Goal: Share content: Share content

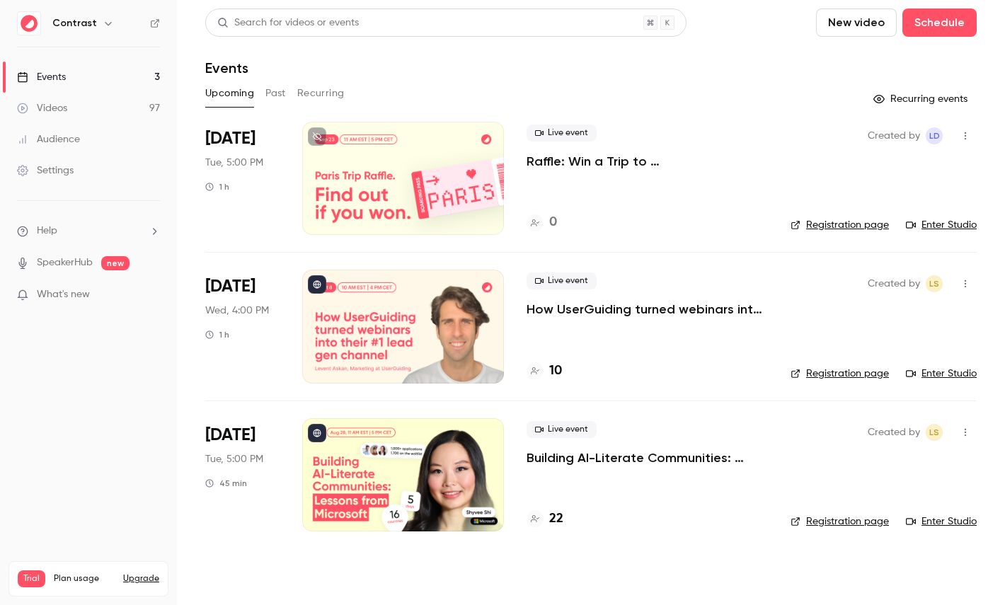
click at [105, 22] on icon "button" at bounding box center [108, 23] width 11 height 11
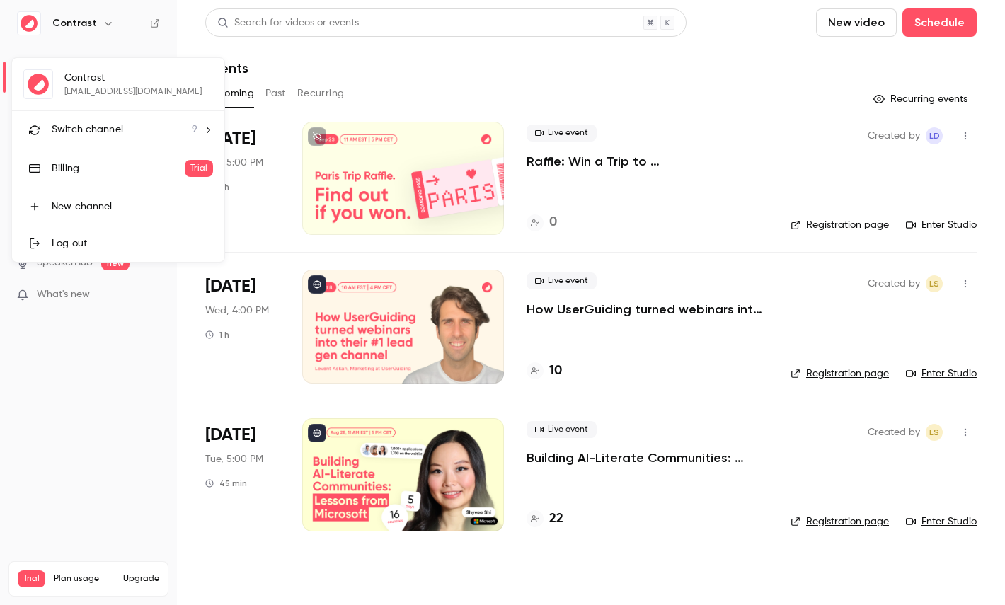
click at [103, 125] on span "Switch channel" at bounding box center [87, 129] width 71 height 15
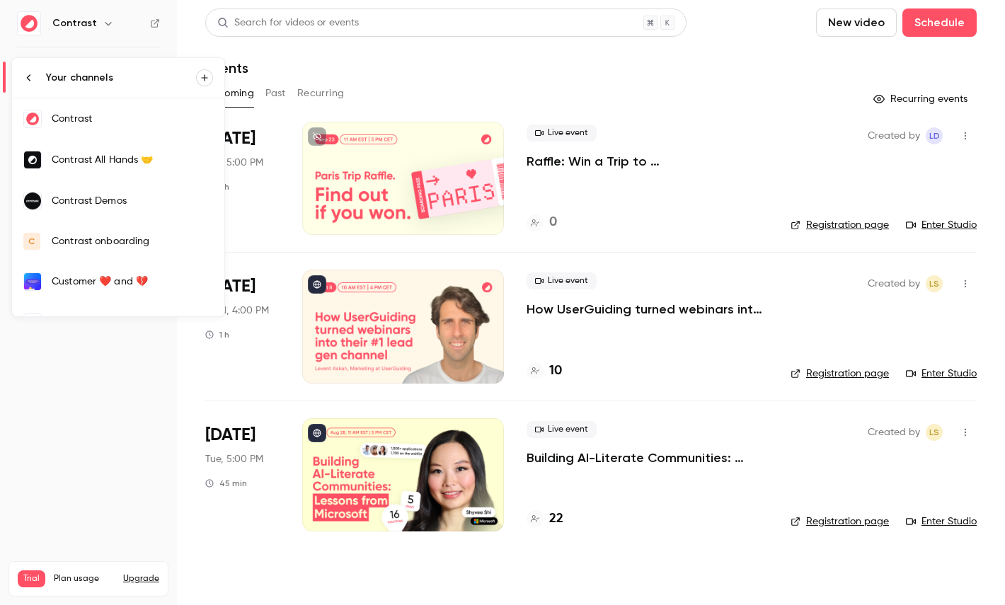
click at [151, 212] on link "Contrast Demos" at bounding box center [118, 200] width 212 height 41
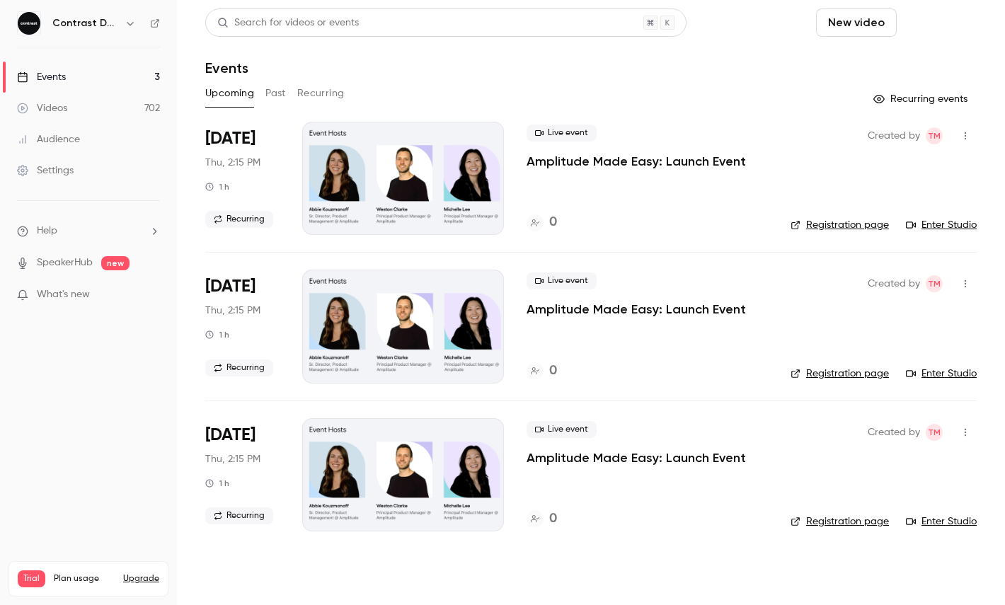
click at [952, 33] on button "Schedule" at bounding box center [939, 22] width 74 height 28
click at [902, 79] on li "One time event" at bounding box center [899, 61] width 153 height 37
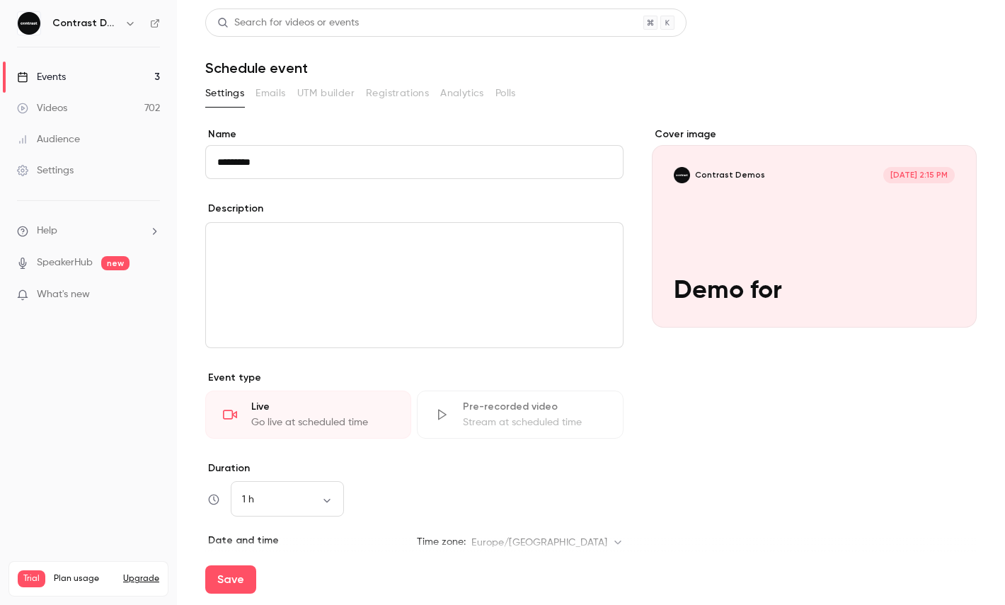
paste input "*********"
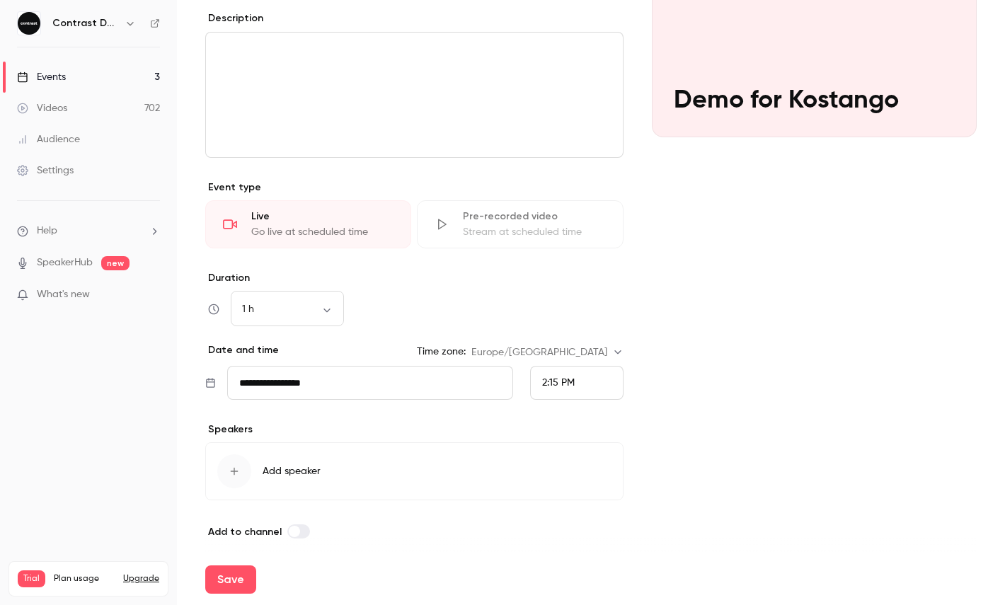
scroll to position [199, 0]
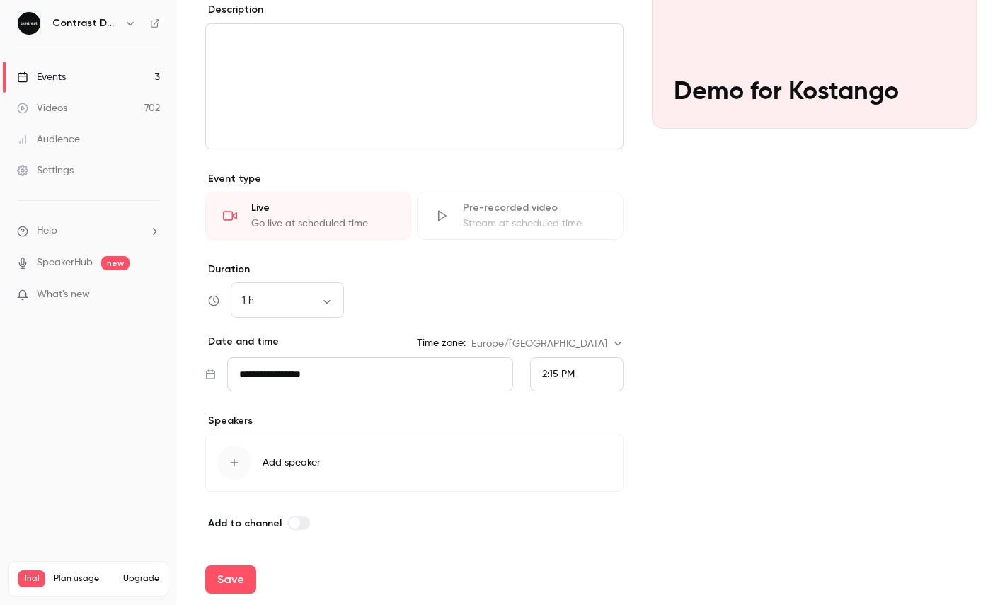
type input "**********"
click at [563, 363] on div "2:15 PM" at bounding box center [576, 374] width 93 height 34
click at [580, 265] on div "2:30 PM" at bounding box center [576, 270] width 69 height 15
click at [684, 299] on div "Cover image Contrast Demos Sep 19, 2:30 PM Demo for Kostango" at bounding box center [814, 230] width 325 height 603
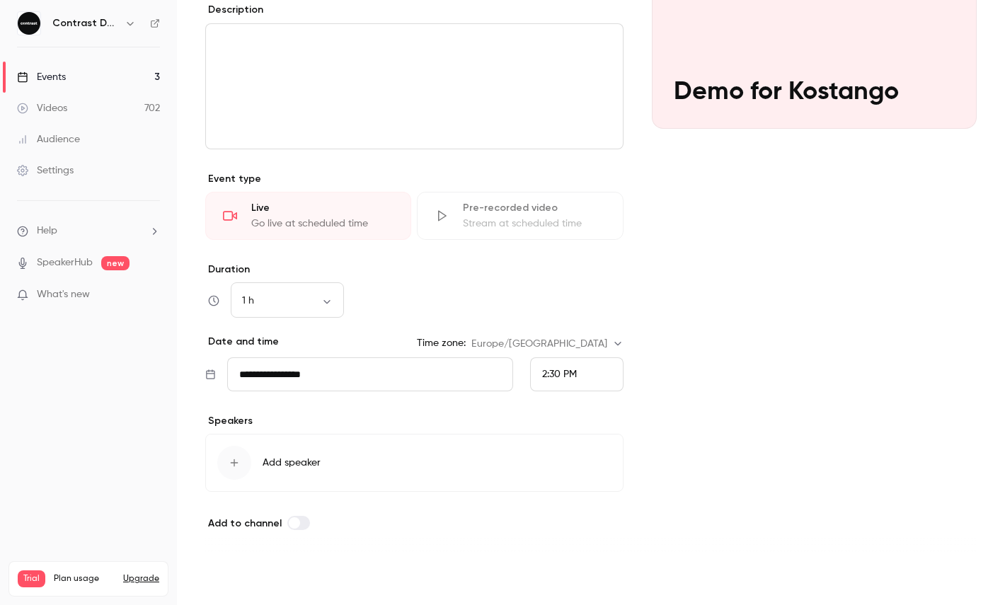
click at [222, 571] on button "Save" at bounding box center [230, 579] width 51 height 28
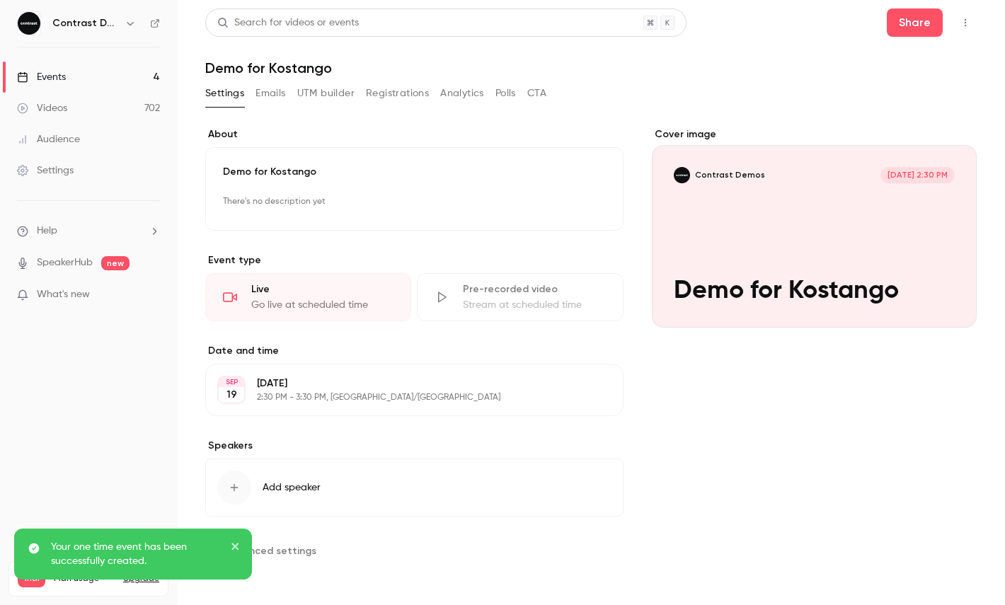
click at [977, 28] on main "**********" at bounding box center [591, 302] width 828 height 605
click at [963, 21] on icon "button" at bounding box center [965, 23] width 11 height 10
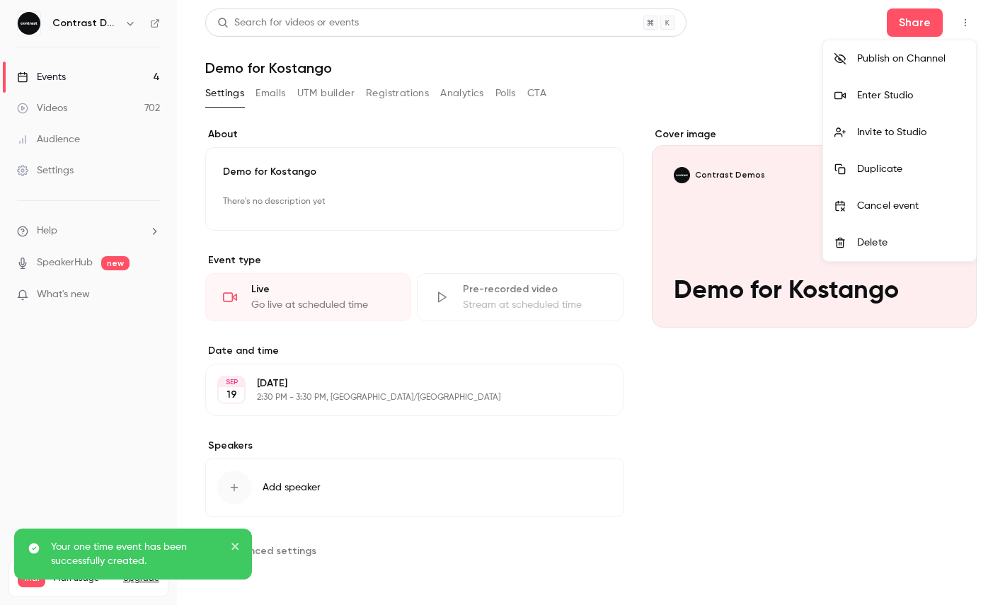
click at [918, 86] on li "Enter Studio" at bounding box center [899, 95] width 153 height 37
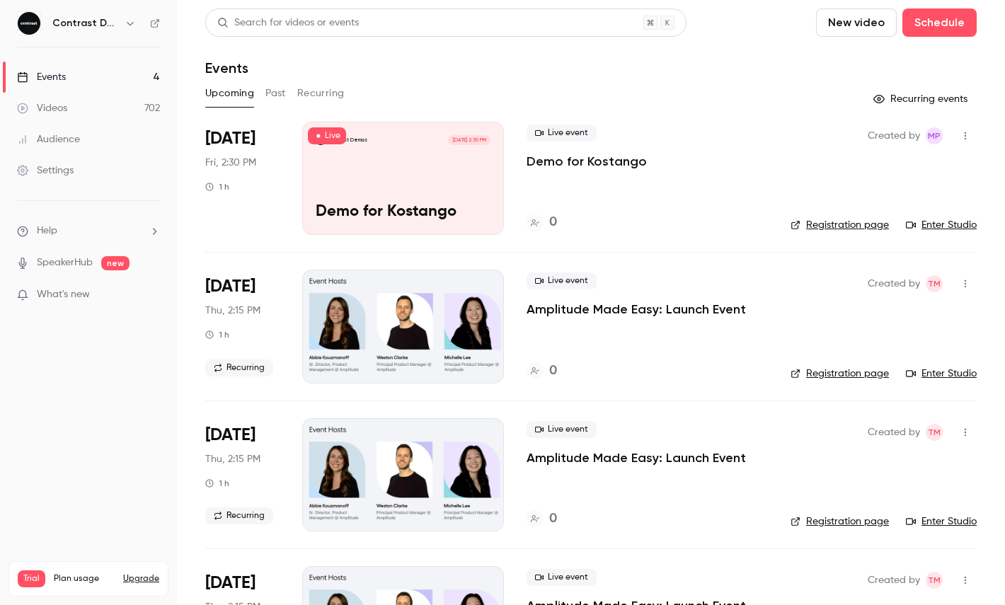
click at [133, 19] on icon "button" at bounding box center [130, 23] width 11 height 11
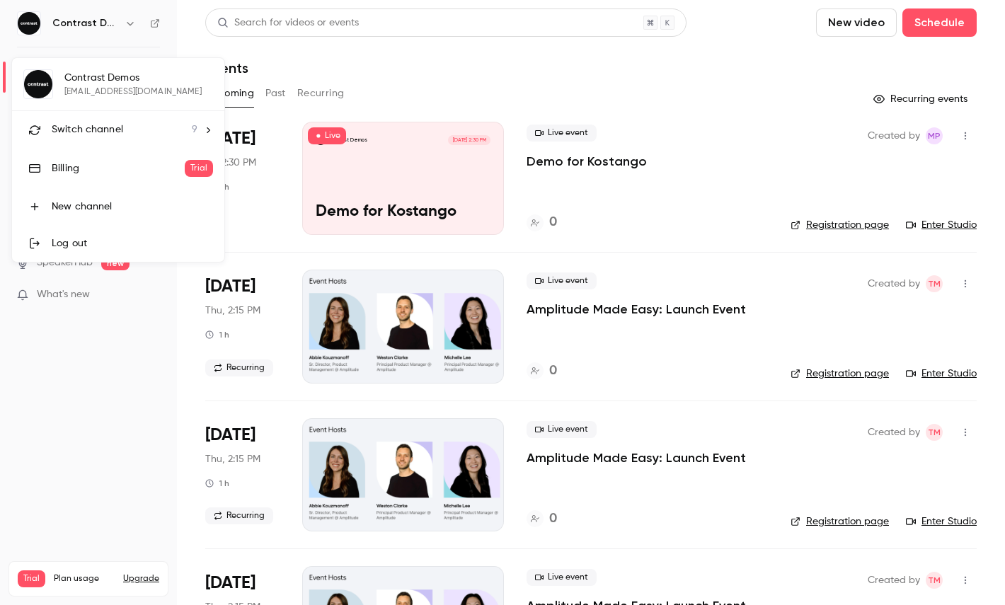
click at [133, 134] on div "Switch channel 9" at bounding box center [125, 129] width 146 height 15
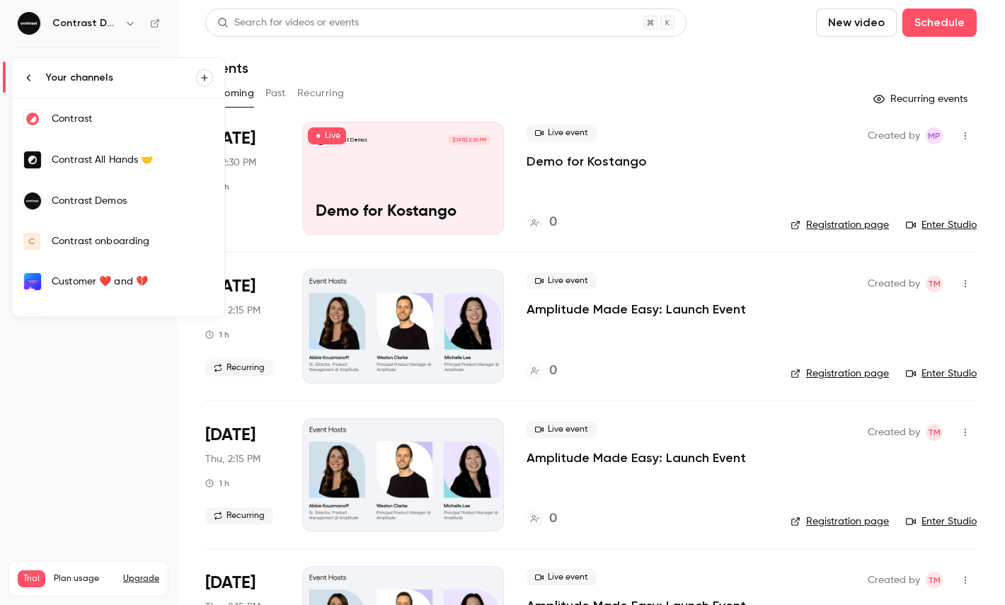
click at [105, 124] on div "Contrast" at bounding box center [132, 119] width 161 height 14
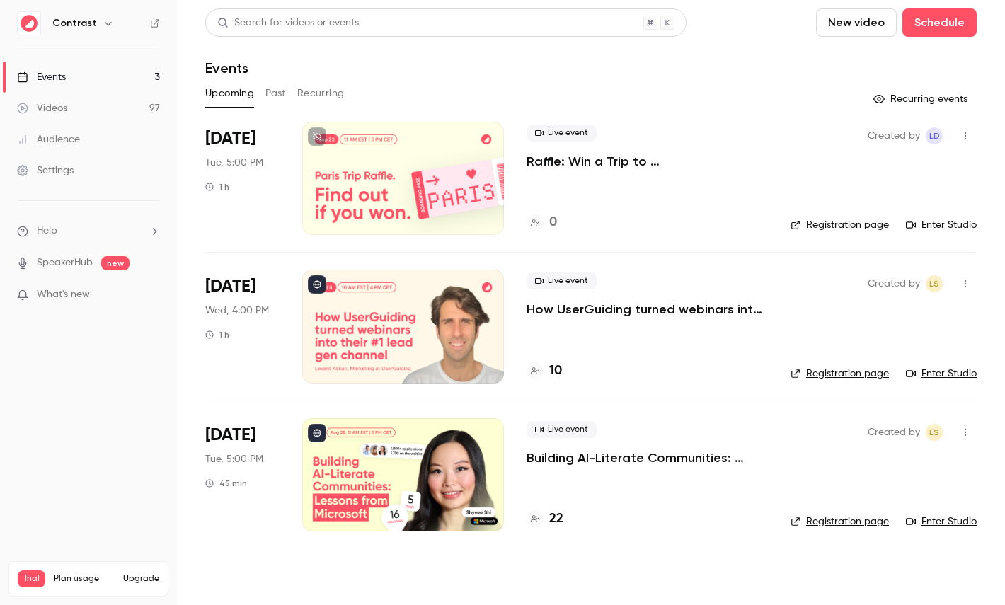
click at [98, 96] on link "Videos 97" at bounding box center [88, 108] width 177 height 31
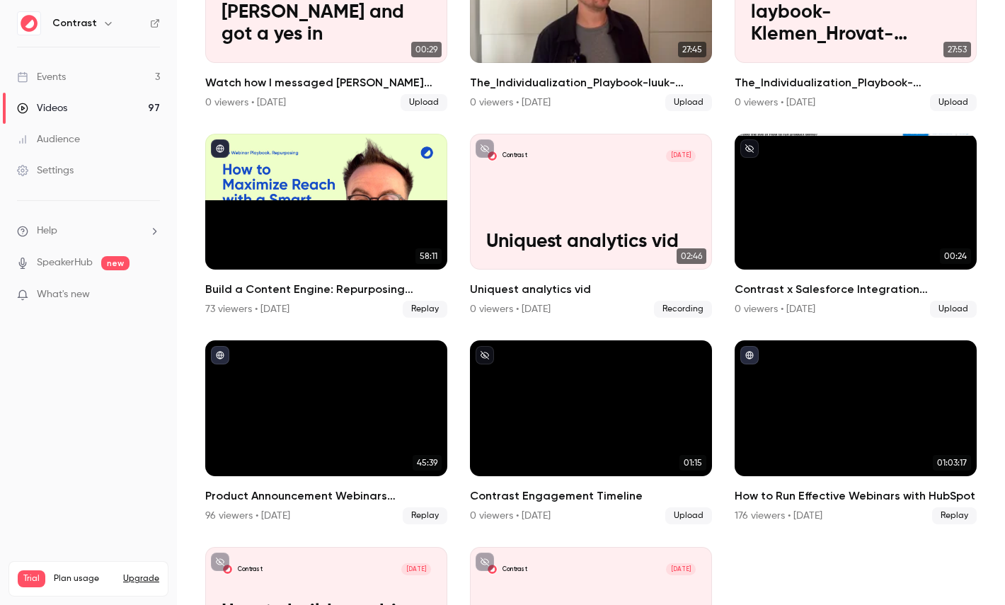
scroll to position [829, 0]
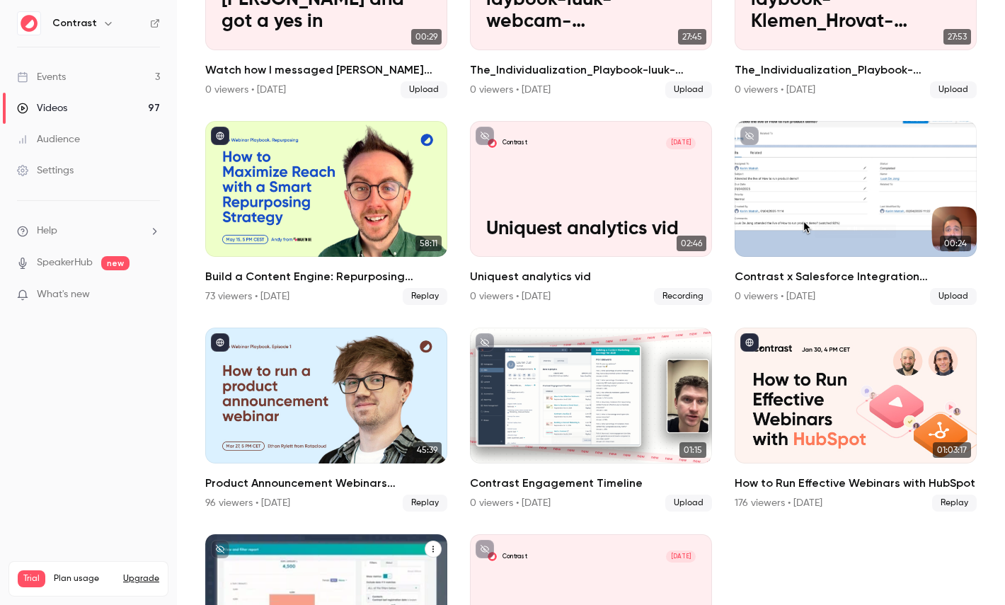
click at [321, 576] on div "Contrast [DATE] How to build a webinar performance dashboard in HubSpot" at bounding box center [326, 602] width 242 height 136
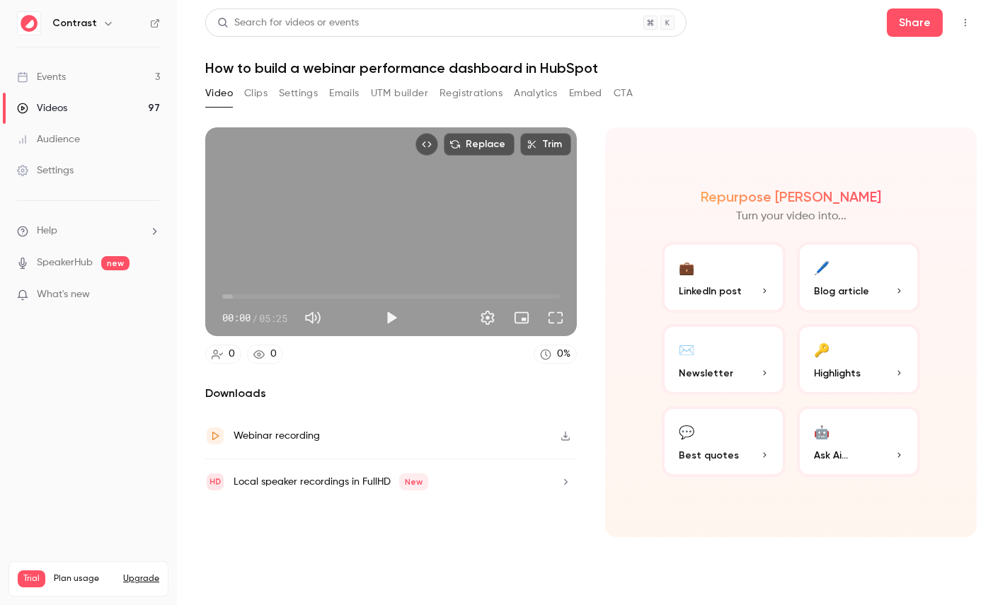
click at [258, 94] on button "Clips" at bounding box center [255, 93] width 23 height 23
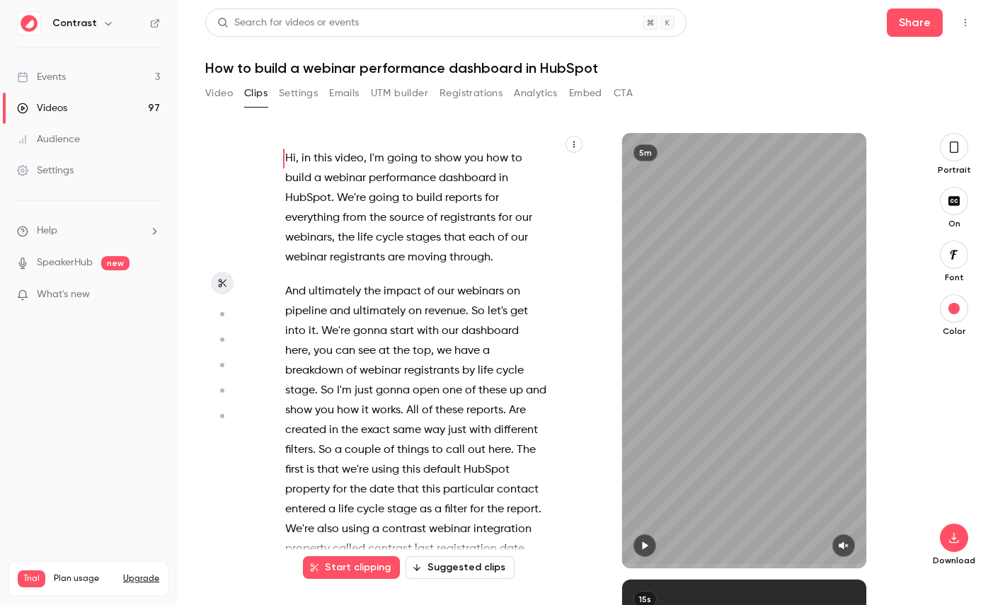
click at [571, 154] on div "Hi , in this video , I'm going to show you how to build a webinar performance d…" at bounding box center [422, 357] width 311 height 421
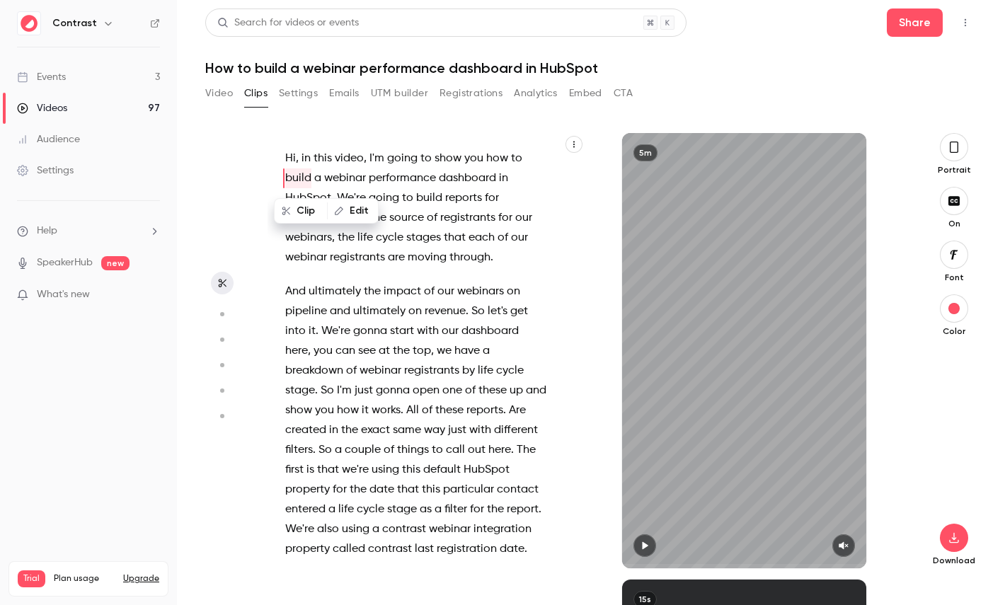
click at [571, 151] on button "button" at bounding box center [573, 144] width 17 height 17
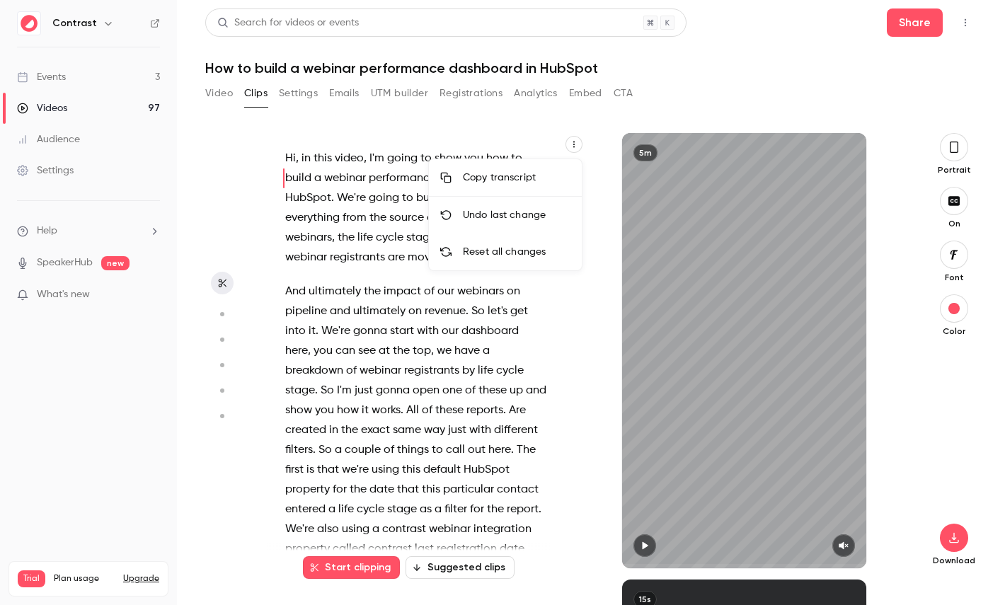
type input "***"
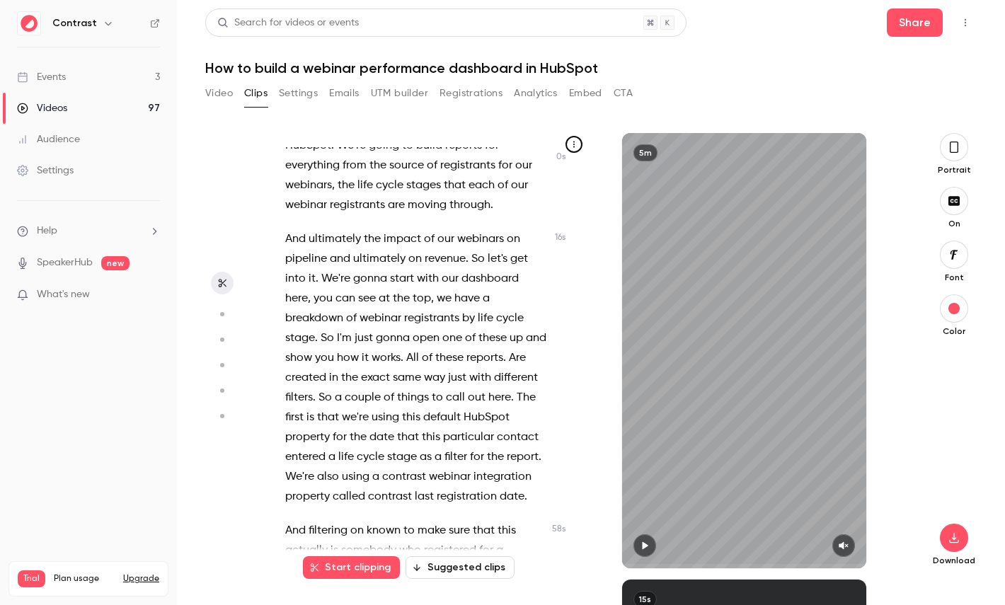
scroll to position [62, 0]
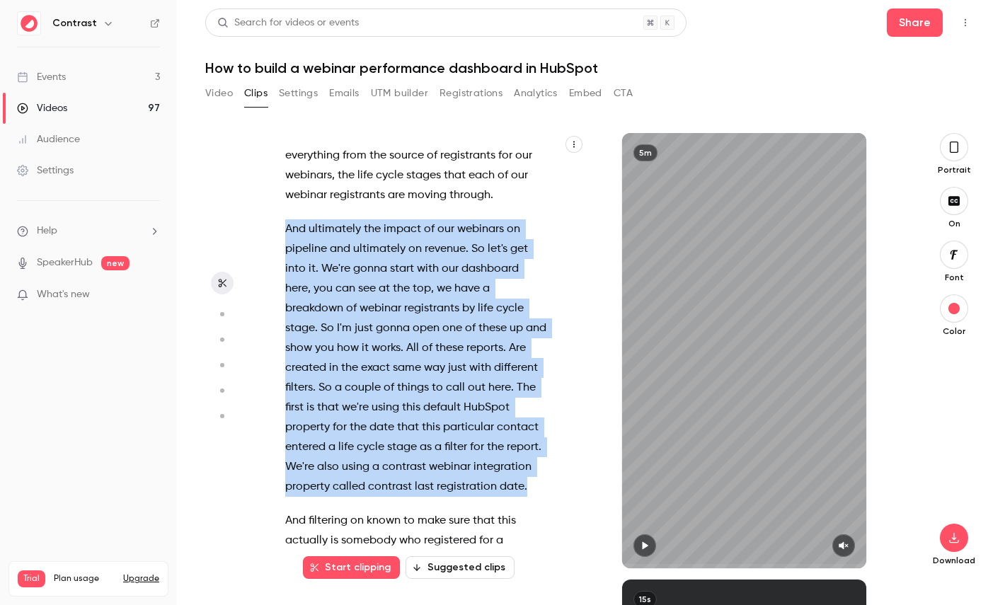
drag, startPoint x: 534, startPoint y: 483, endPoint x: 260, endPoint y: 233, distance: 370.6
click at [260, 232] on section "Hi , in this video , I'm going to show you how to build a webinar performance d…" at bounding box center [590, 369] width 771 height 472
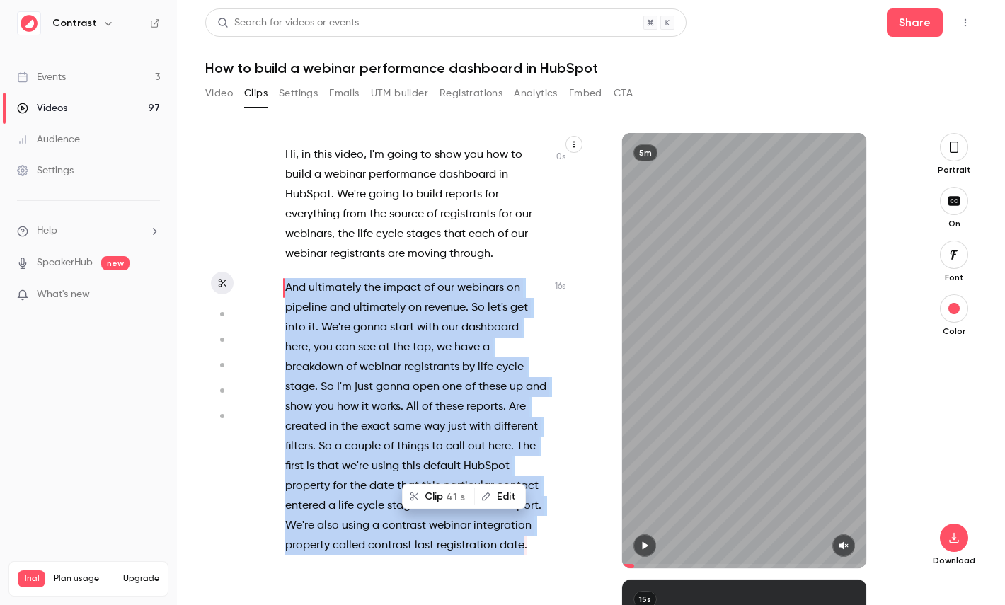
scroll to position [0, 0]
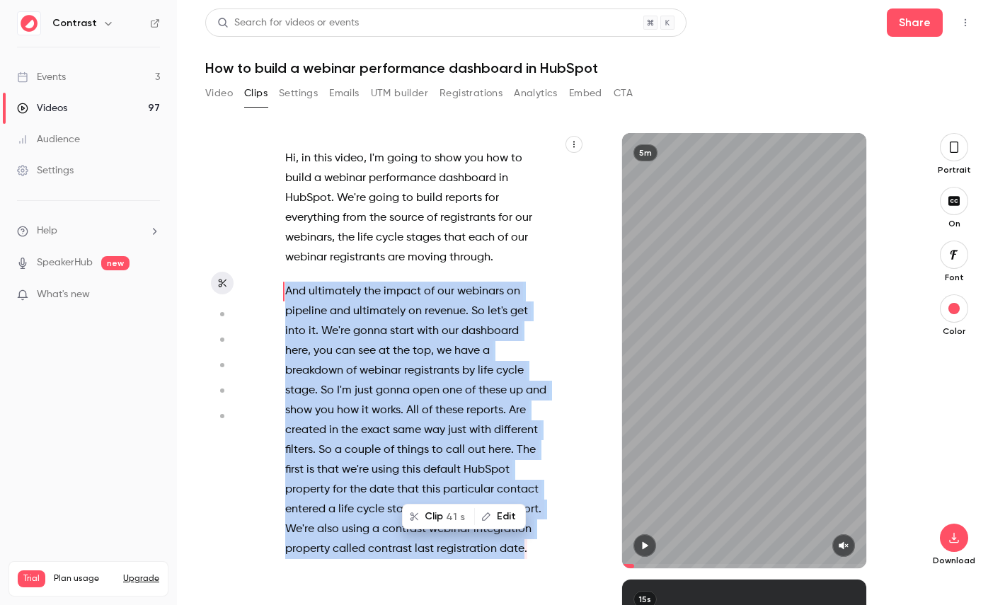
click at [451, 518] on span "41 s" at bounding box center [455, 516] width 19 height 15
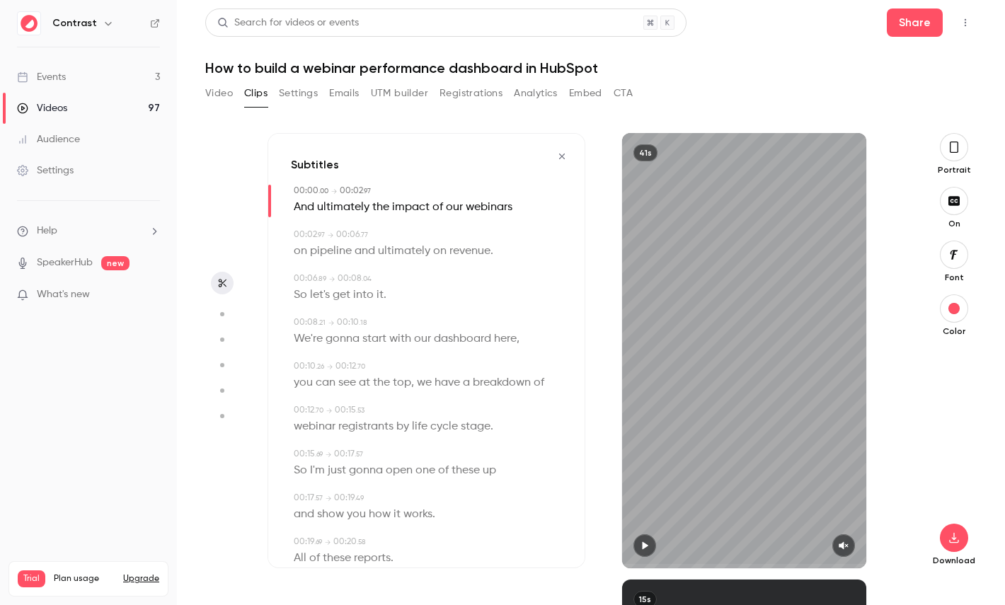
click at [950, 142] on icon "button" at bounding box center [954, 147] width 8 height 11
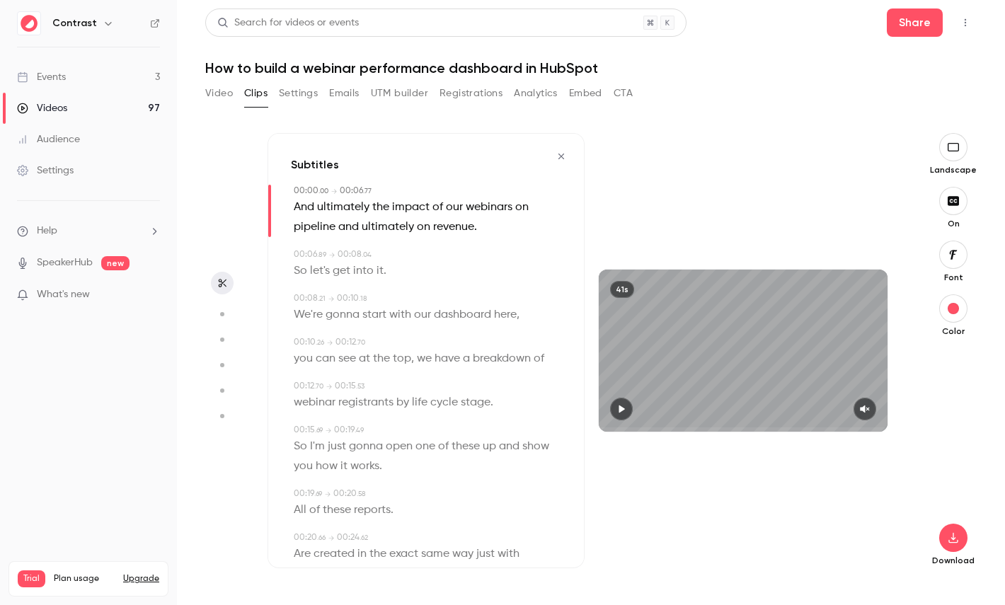
click at [957, 255] on icon "button" at bounding box center [953, 254] width 16 height 11
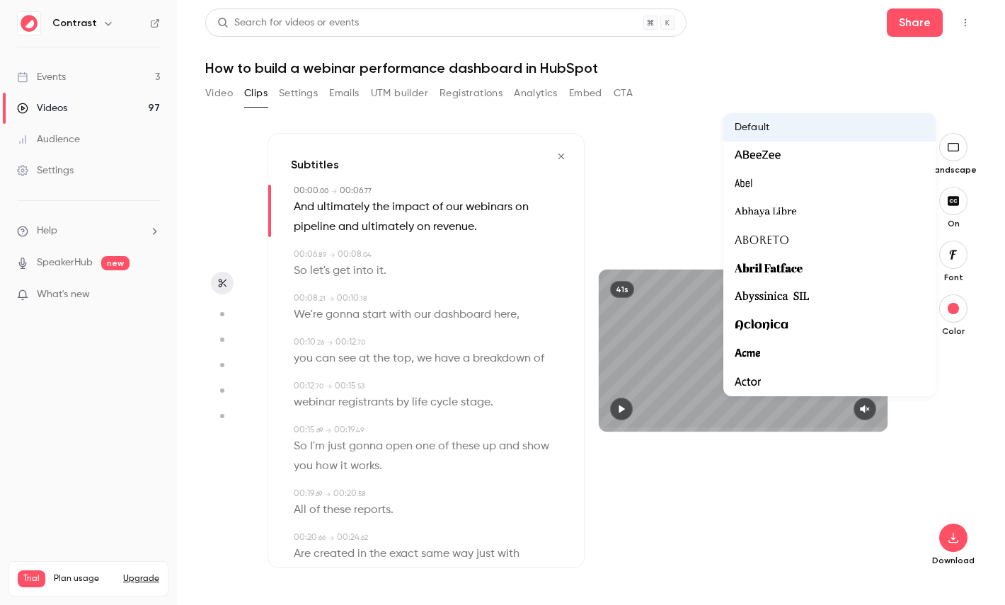
click at [945, 408] on div at bounding box center [502, 302] width 1005 height 605
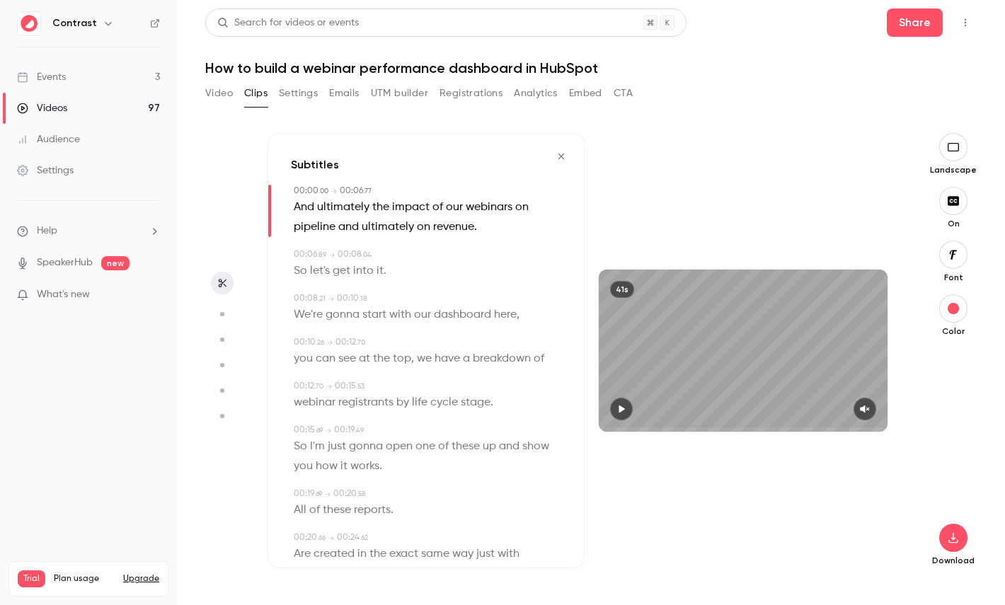
click at [456, 315] on span "dashboard" at bounding box center [462, 315] width 57 height 20
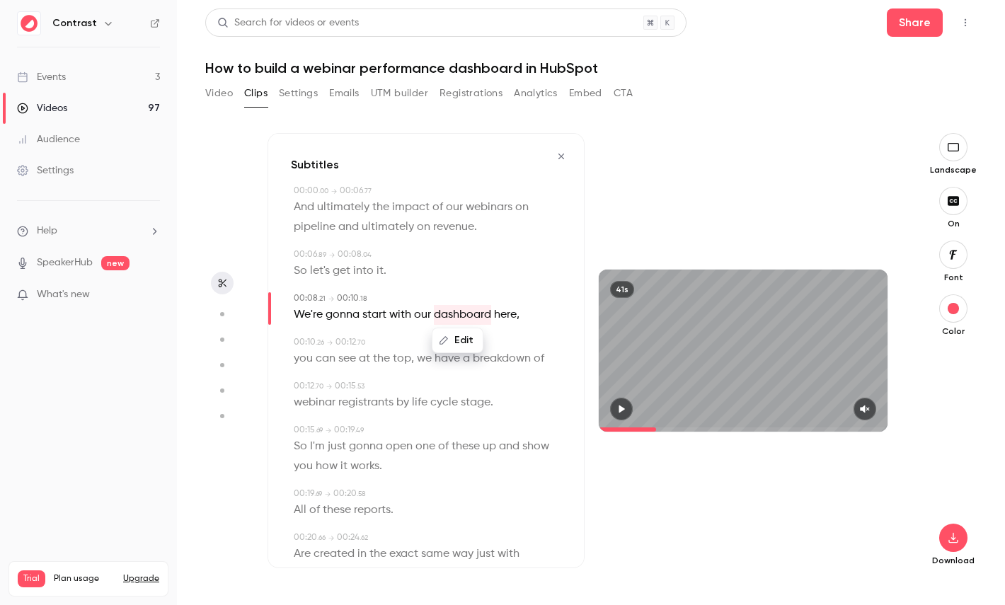
click at [224, 314] on icon "button" at bounding box center [221, 314] width 13 height 10
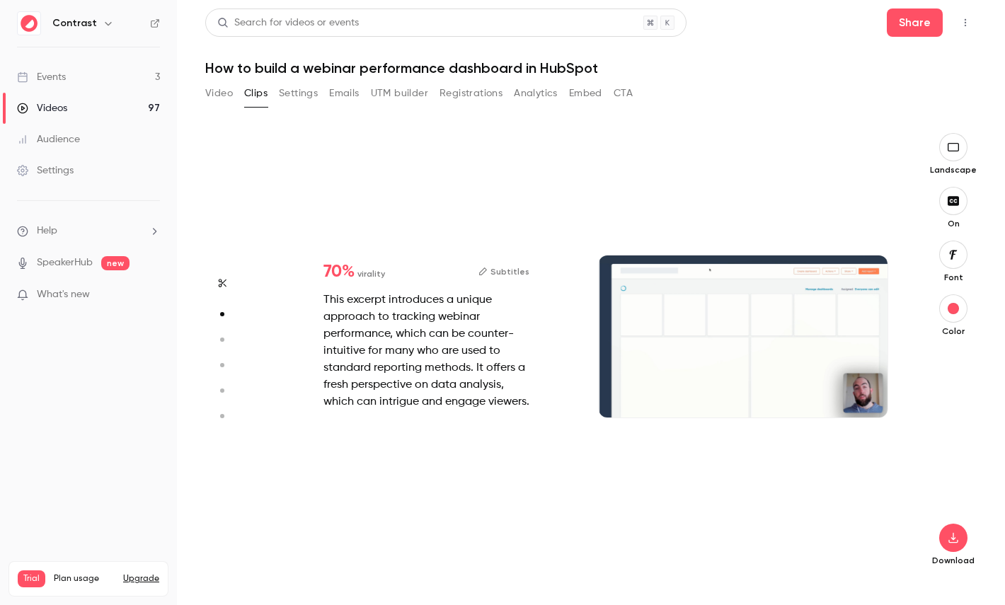
click at [224, 345] on button "button" at bounding box center [222, 339] width 23 height 23
type input "***"
type input "*"
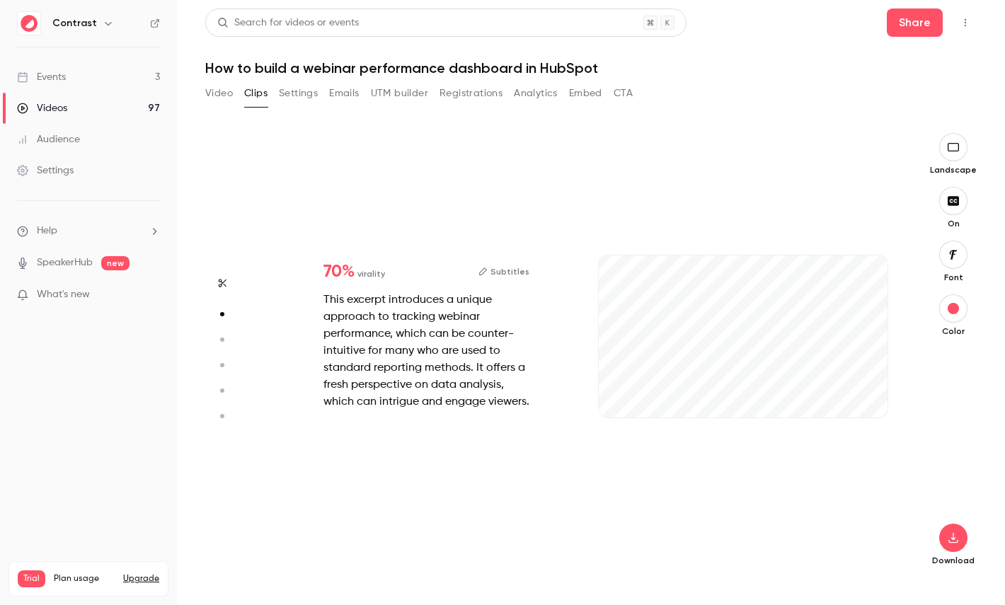
type input "***"
type input "*"
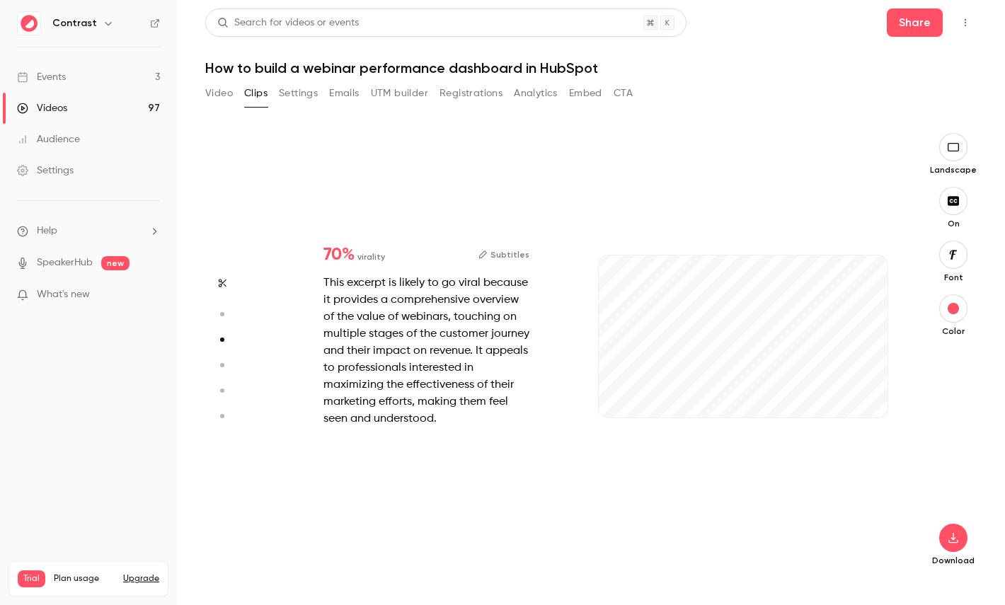
type input "***"
click at [223, 371] on button "button" at bounding box center [222, 365] width 23 height 23
type input "***"
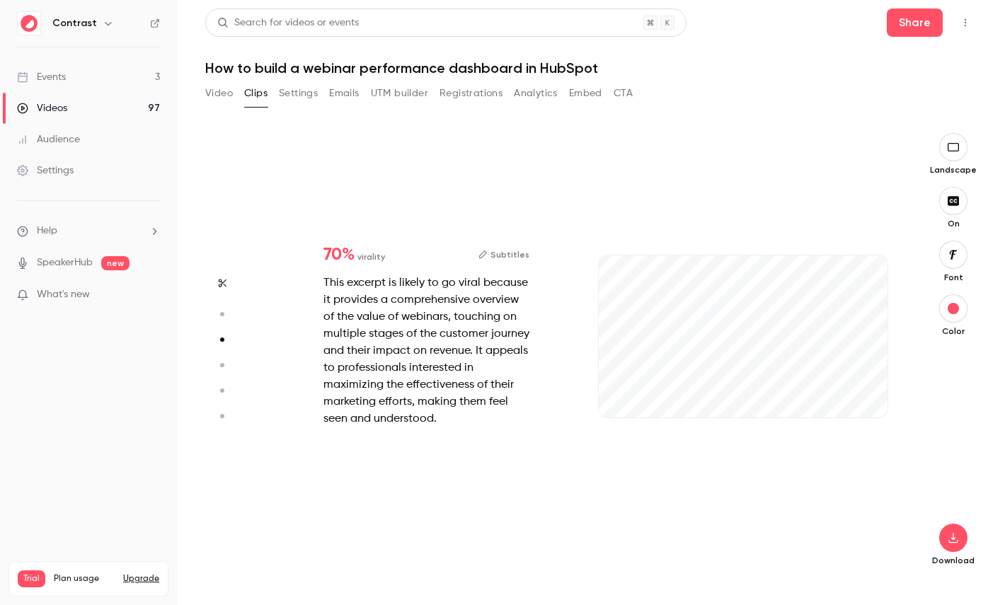
type input "*"
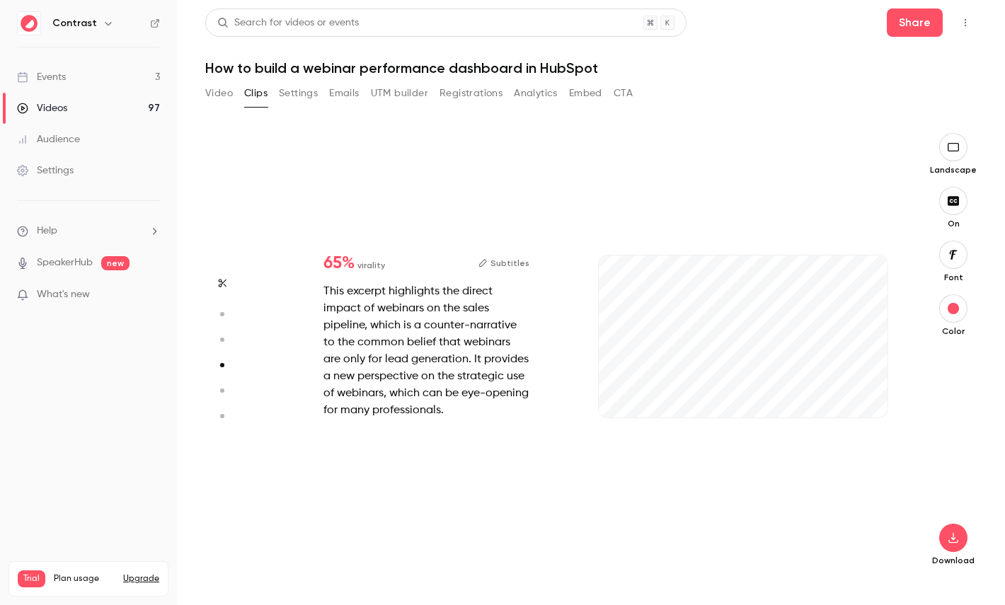
type input "***"
click at [227, 392] on icon "button" at bounding box center [221, 391] width 13 height 10
type input "***"
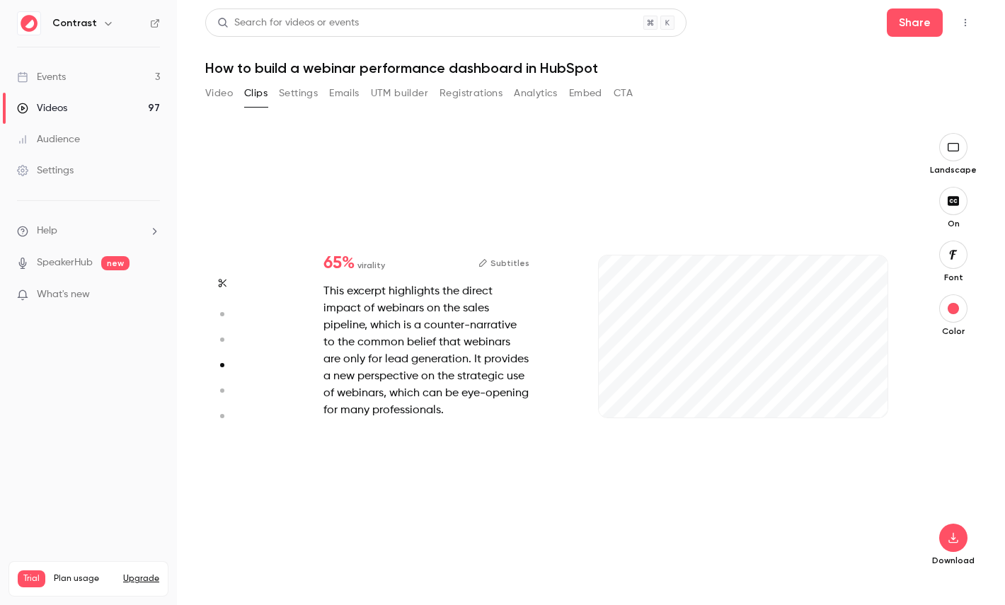
type input "*"
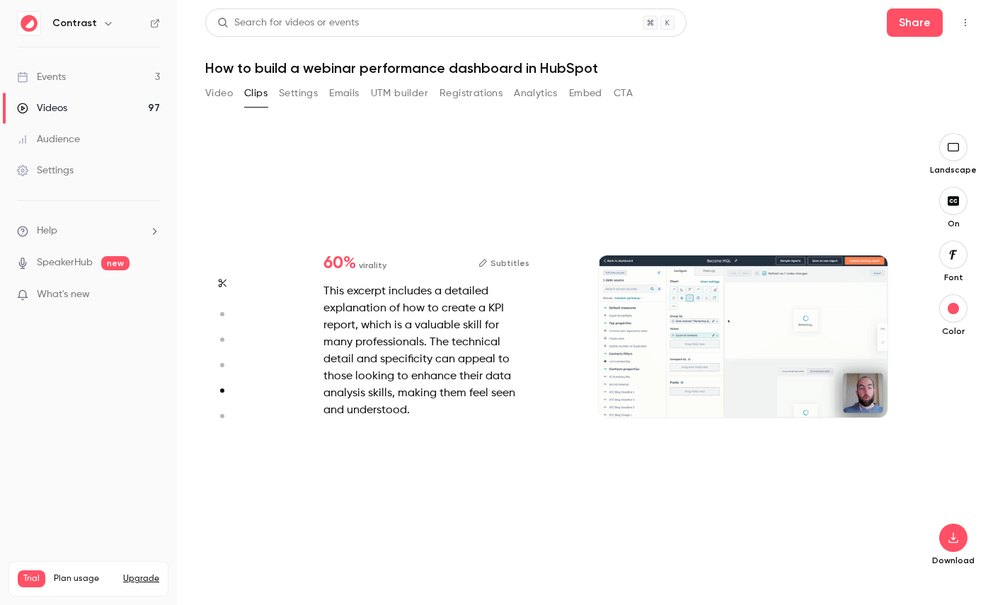
click at [226, 415] on icon "button" at bounding box center [221, 416] width 13 height 10
type input "***"
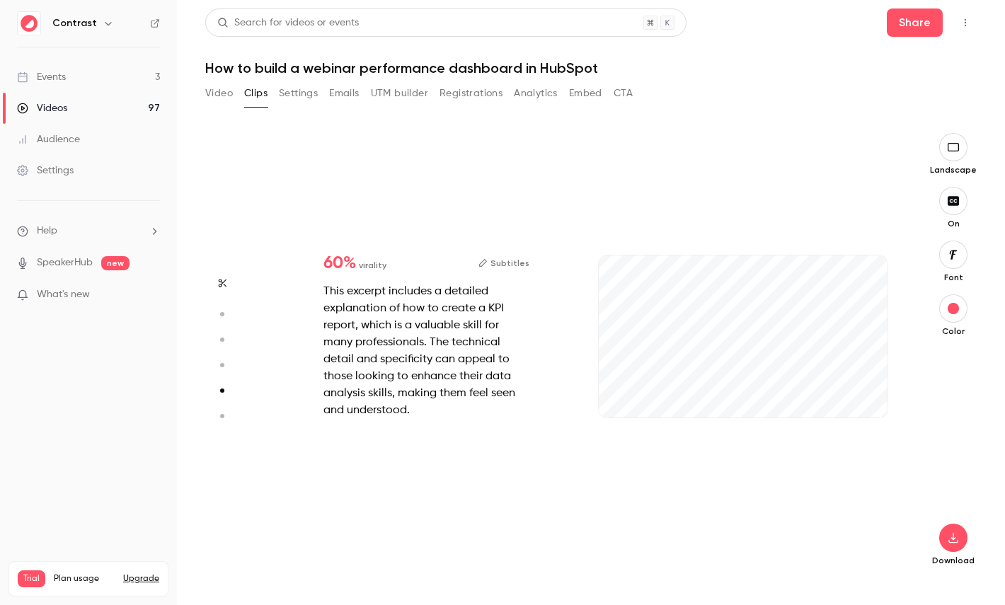
type input "***"
type input "*"
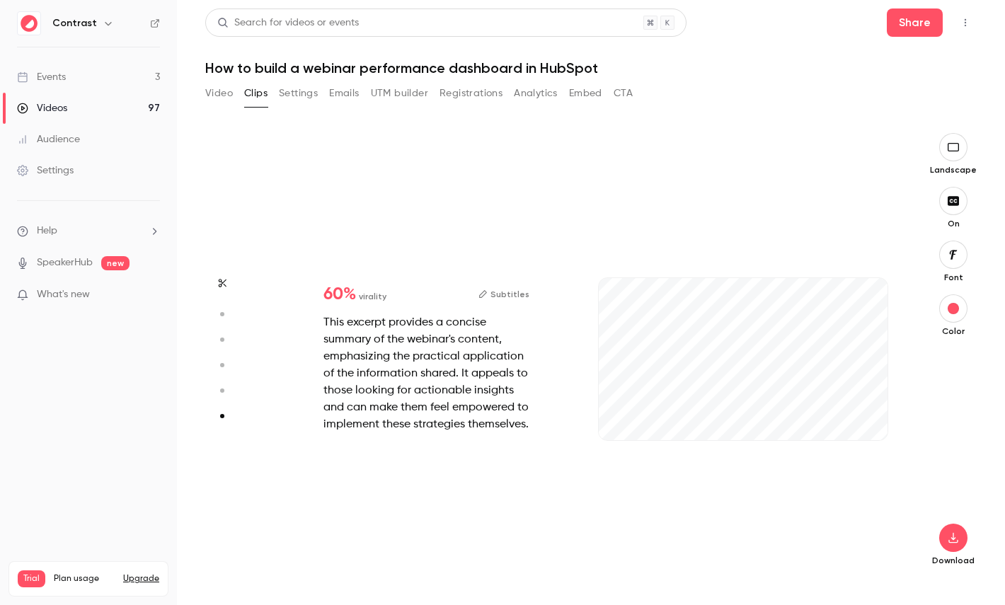
click at [225, 400] on button "button" at bounding box center [222, 390] width 23 height 23
type input "***"
type input "*"
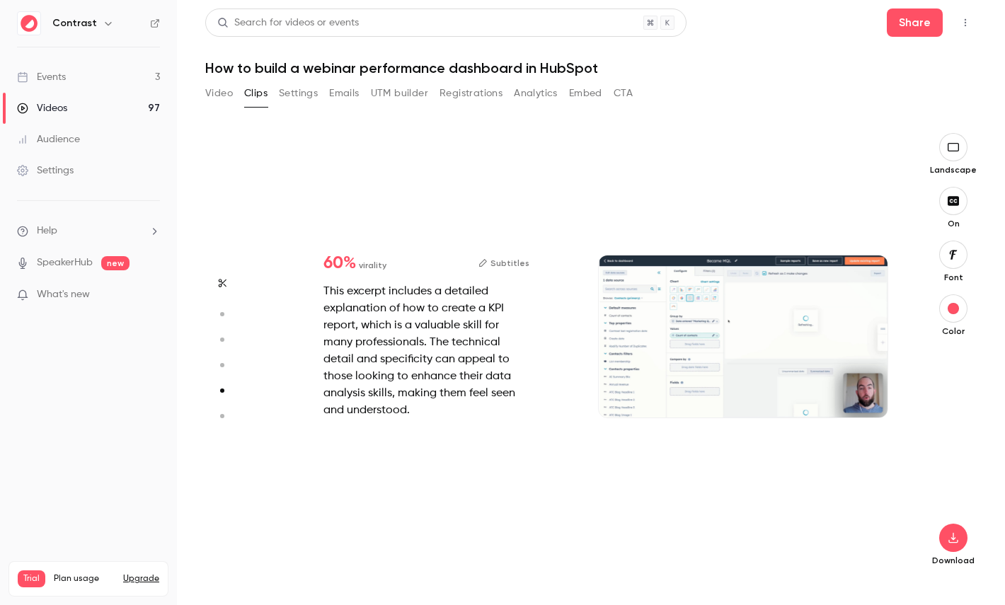
click at [221, 361] on icon "button" at bounding box center [221, 365] width 13 height 10
type input "***"
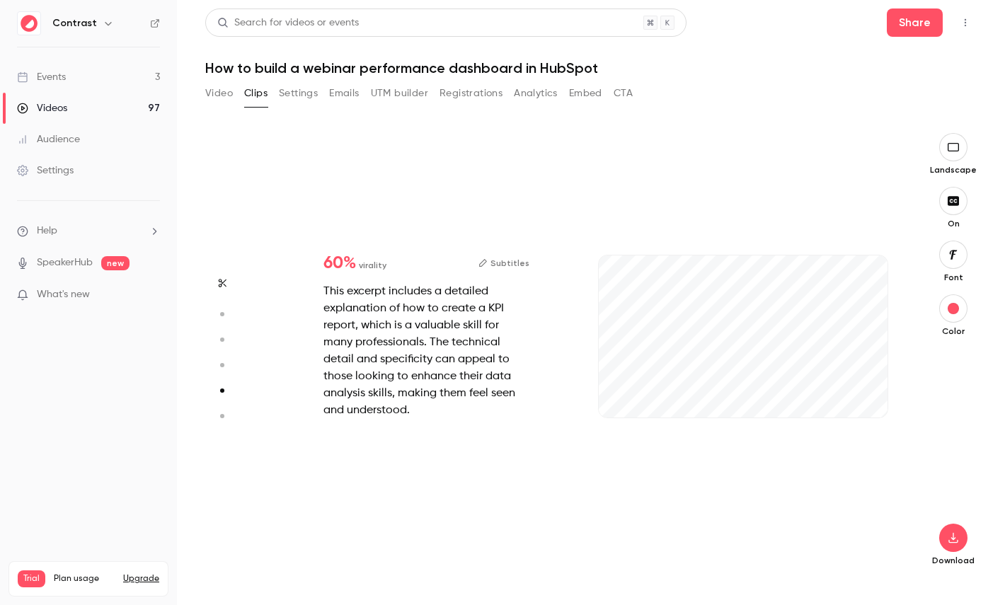
type input "***"
type input "*"
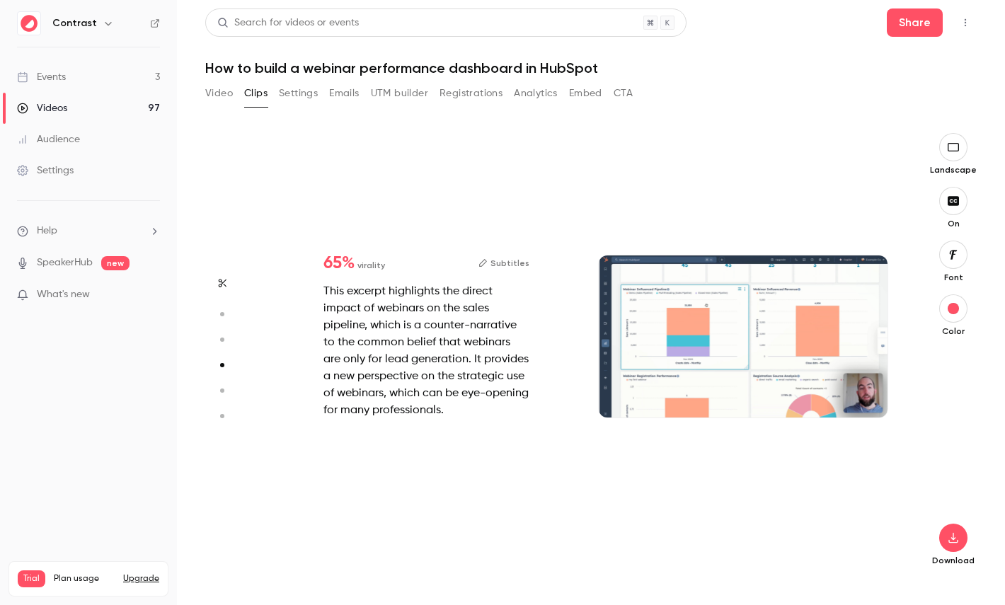
click at [221, 338] on circle "button" at bounding box center [222, 340] width 4 height 4
type input "***"
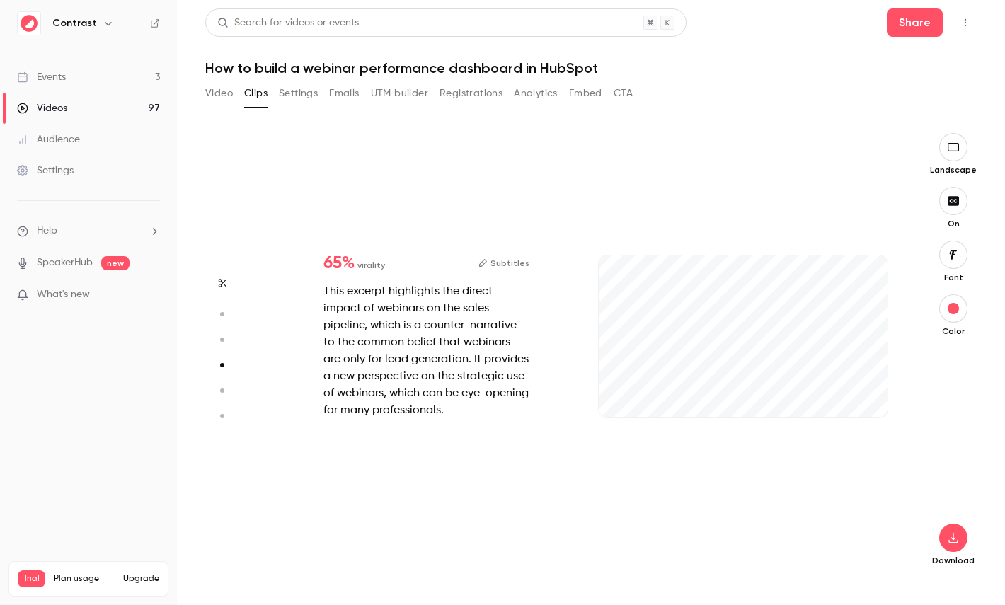
type input "***"
type input "*"
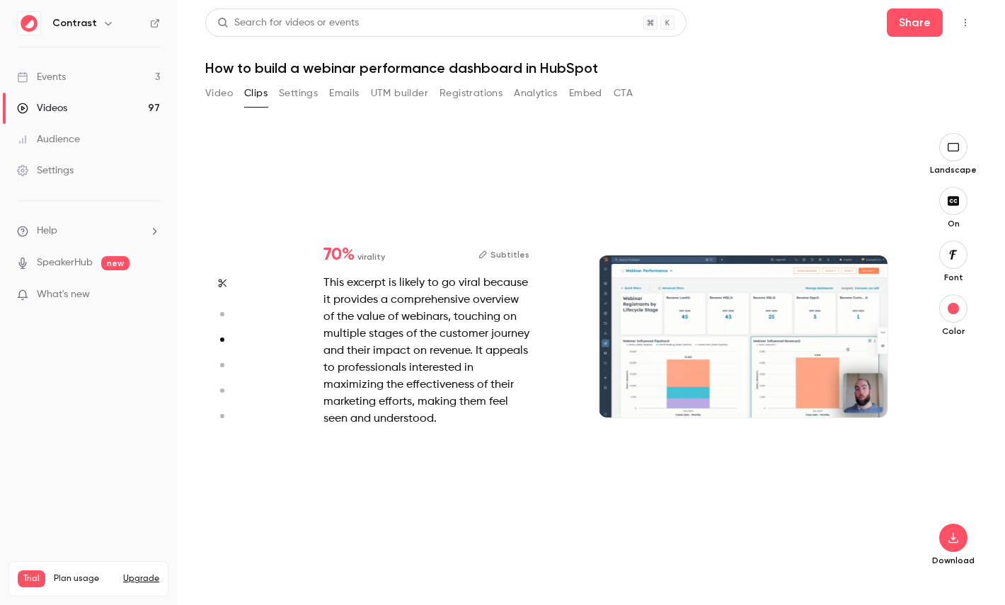
click at [221, 314] on circle "button" at bounding box center [222, 314] width 4 height 4
type input "***"
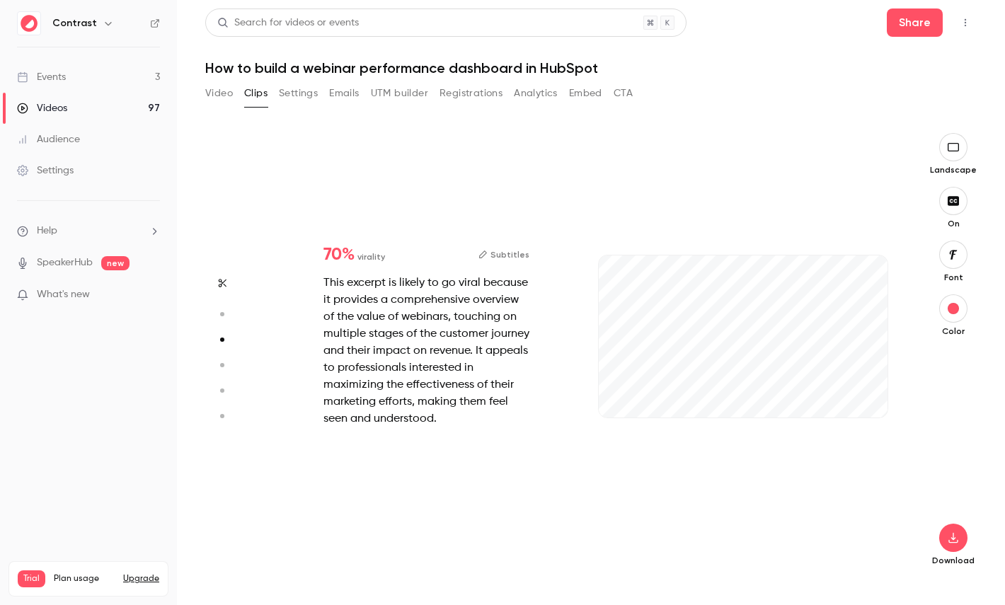
type input "***"
type input "*"
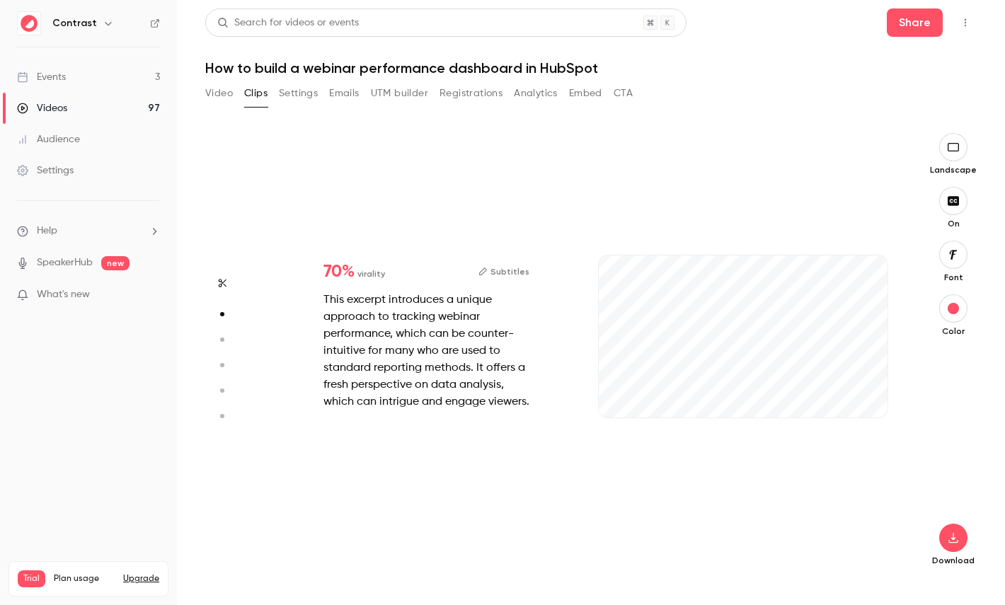
click at [221, 339] on circle "button" at bounding box center [222, 340] width 4 height 4
type input "***"
type input "*"
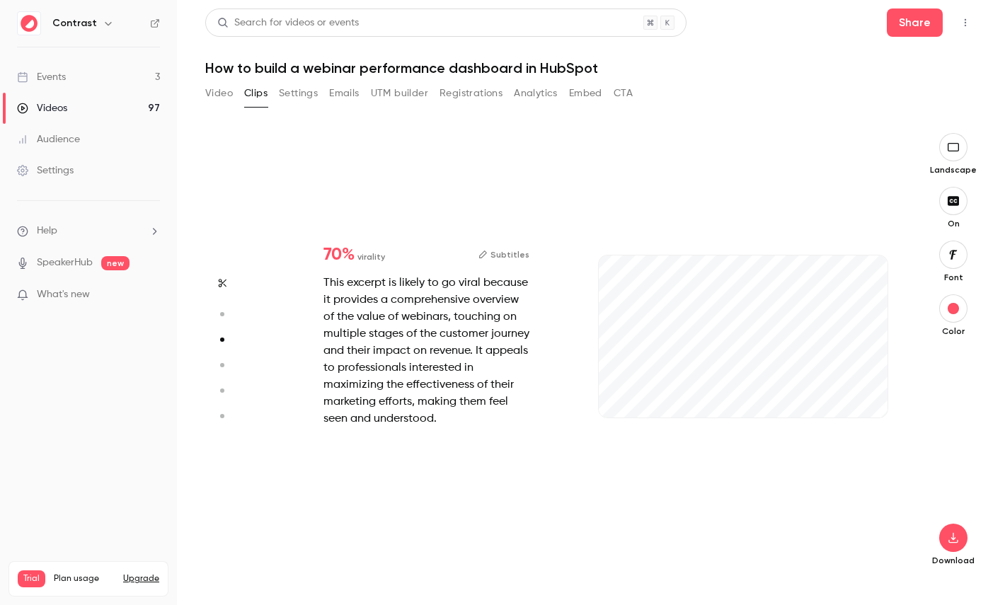
scroll to position [893, 0]
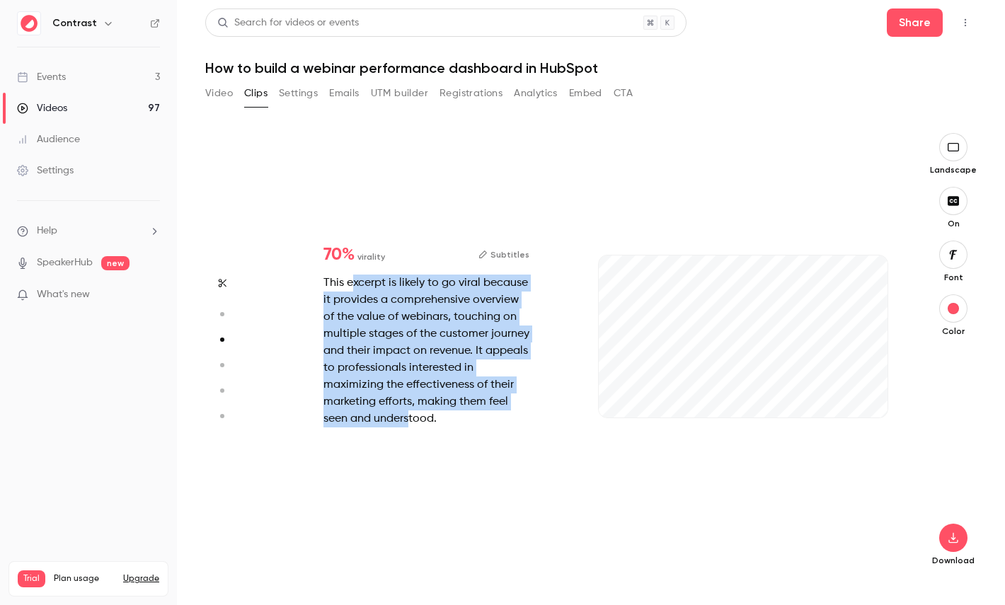
drag, startPoint x: 352, startPoint y: 282, endPoint x: 409, endPoint y: 417, distance: 145.9
click at [410, 417] on div "This excerpt is likely to go viral because it provides a comprehensive overview…" at bounding box center [426, 351] width 206 height 153
type input "****"
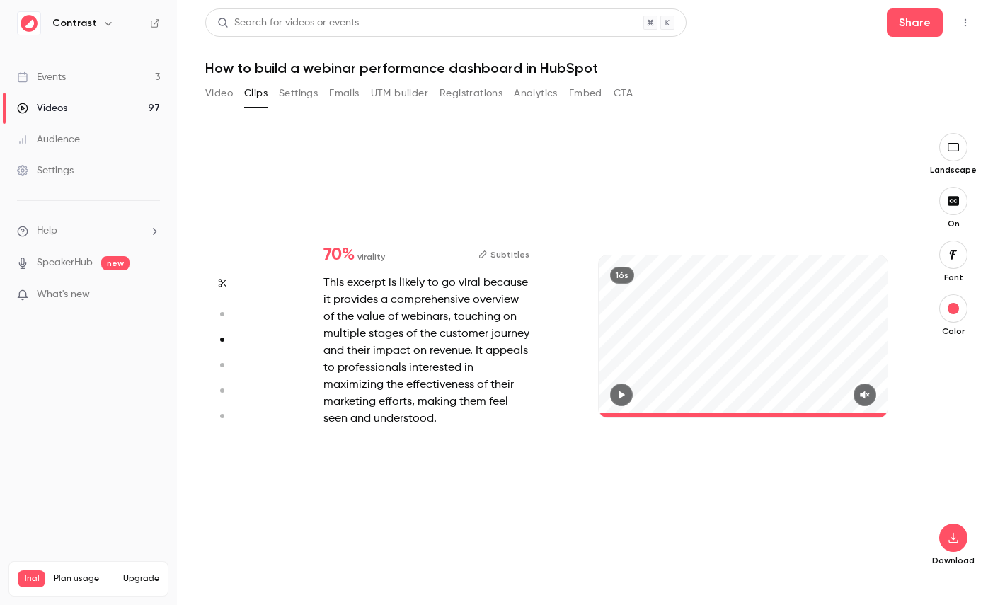
click at [108, 103] on link "Videos 97" at bounding box center [88, 108] width 177 height 31
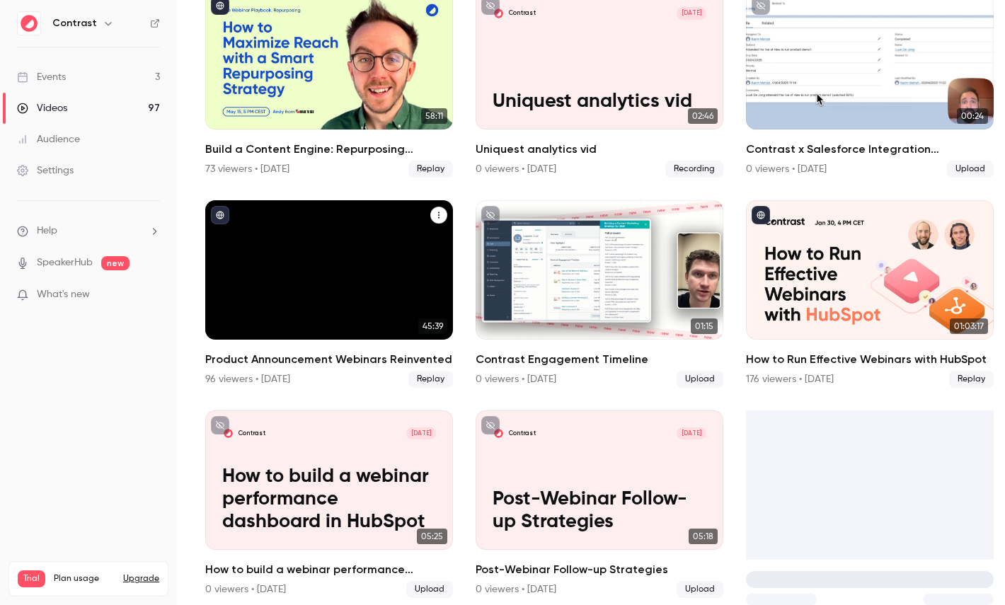
scroll to position [959, 0]
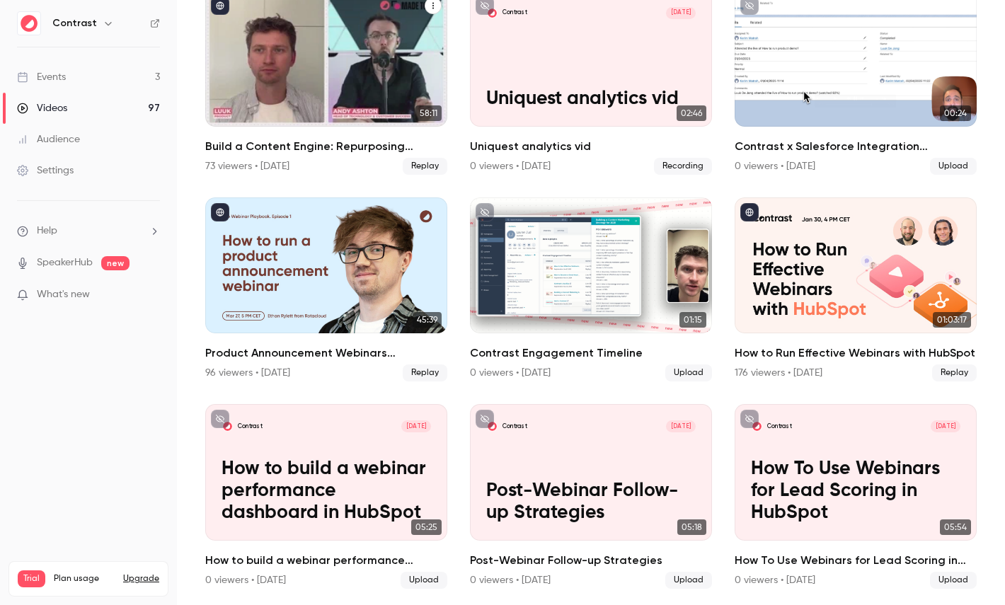
click at [359, 91] on div "Build a Content Engine: Repurposing Strategies for SaaS Teams" at bounding box center [326, 59] width 242 height 136
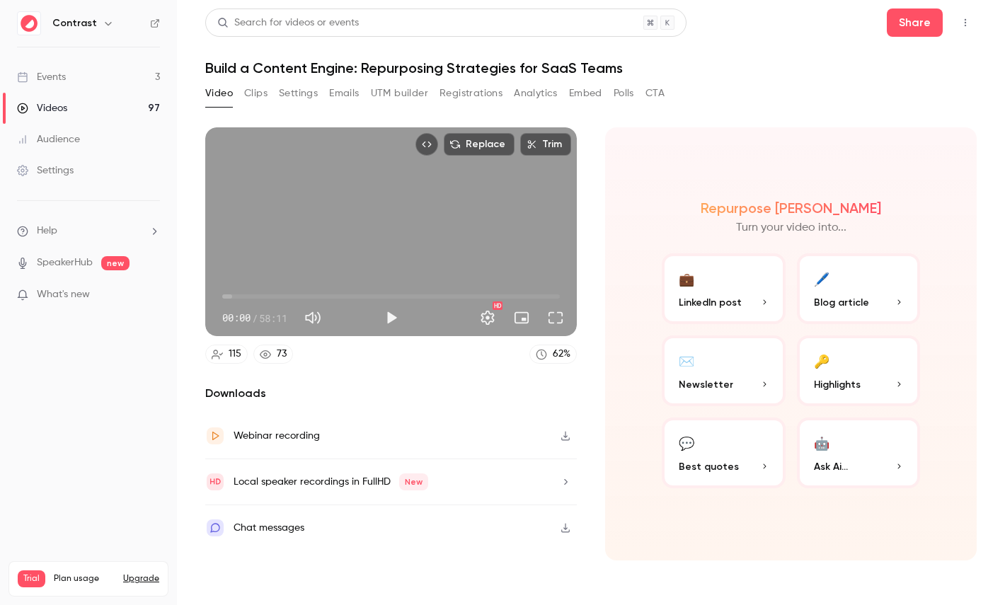
click at [820, 345] on button "🔑 Highlights" at bounding box center [859, 370] width 124 height 71
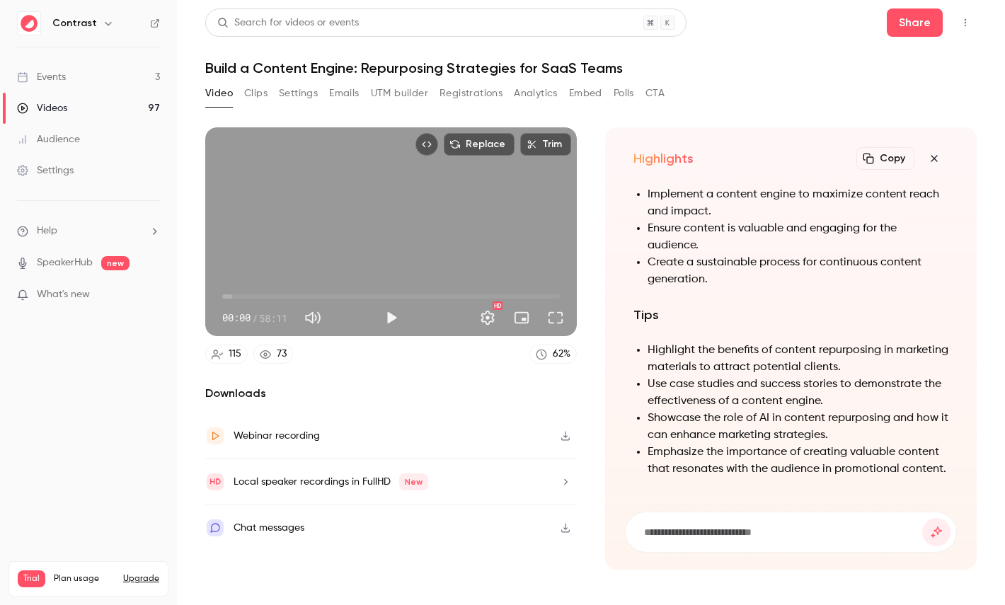
click at [275, 61] on h1 "Build a Content Engine: Repurposing Strategies for SaaS Teams" at bounding box center [590, 67] width 771 height 17
drag, startPoint x: 275, startPoint y: 62, endPoint x: 332, endPoint y: 62, distance: 56.6
click at [332, 62] on h1 "Build a Content Engine: Repurposing Strategies for SaaS Teams" at bounding box center [590, 67] width 771 height 17
copy h1 "Content Engine"
click at [707, 533] on input at bounding box center [783, 532] width 280 height 16
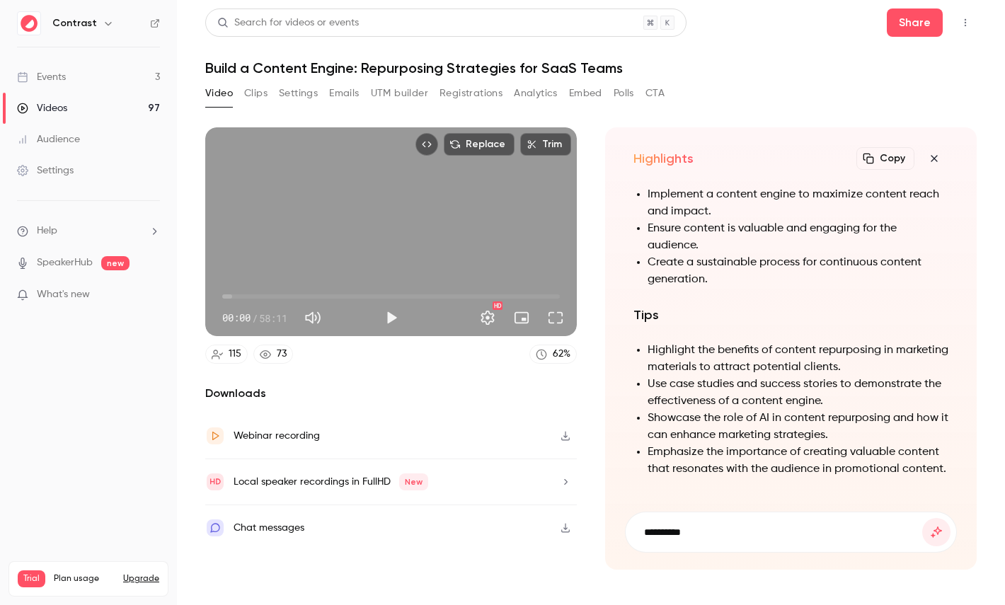
paste input "**********"
type input "**********"
click at [922, 518] on button "submit" at bounding box center [936, 532] width 28 height 28
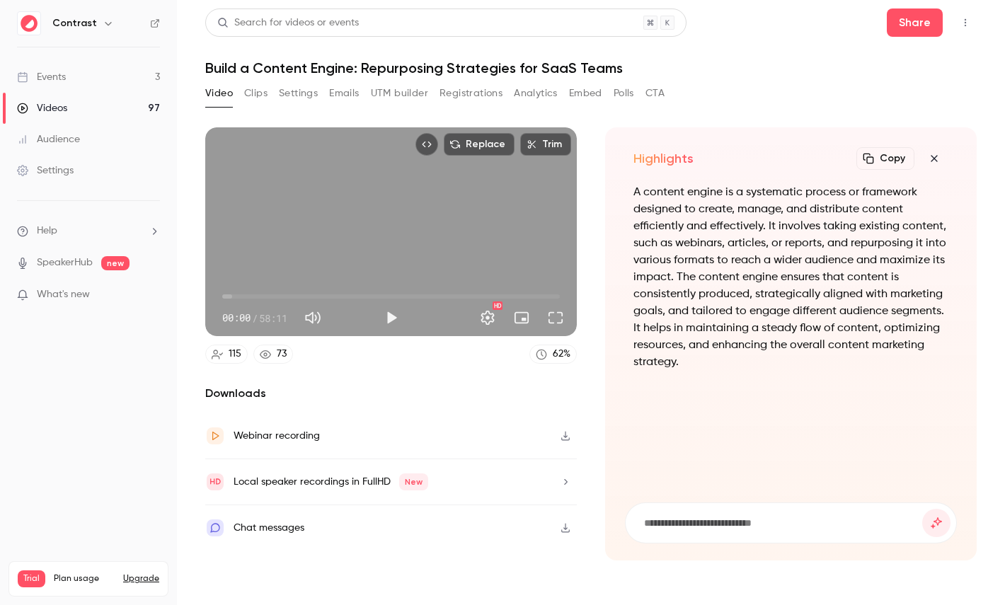
click at [931, 156] on icon "button" at bounding box center [934, 158] width 17 height 11
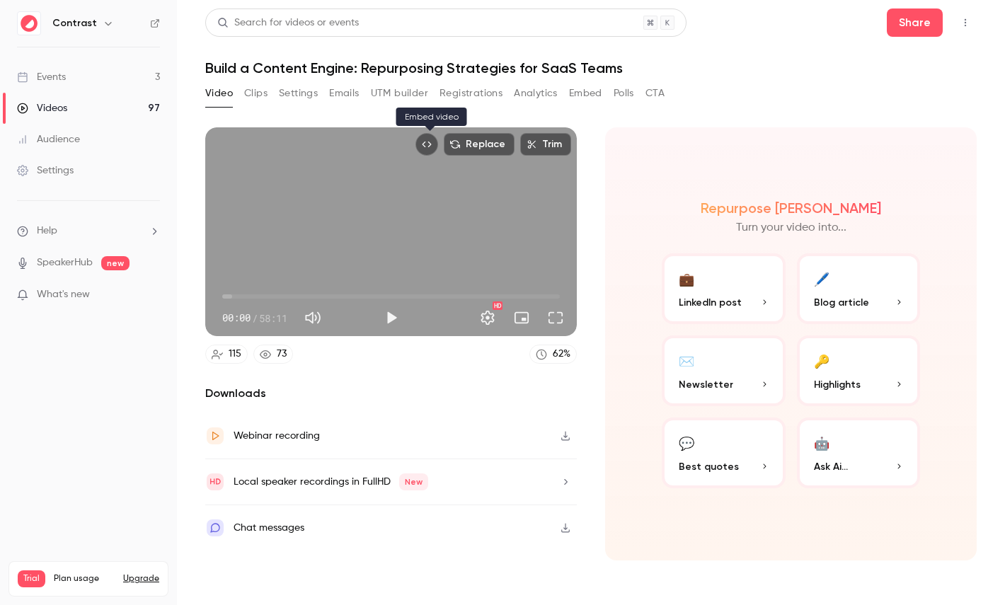
click at [428, 144] on icon "Embed video" at bounding box center [427, 144] width 10 height 10
click at [159, 26] on icon at bounding box center [155, 23] width 10 height 10
click at [61, 169] on div "Settings" at bounding box center [45, 170] width 57 height 14
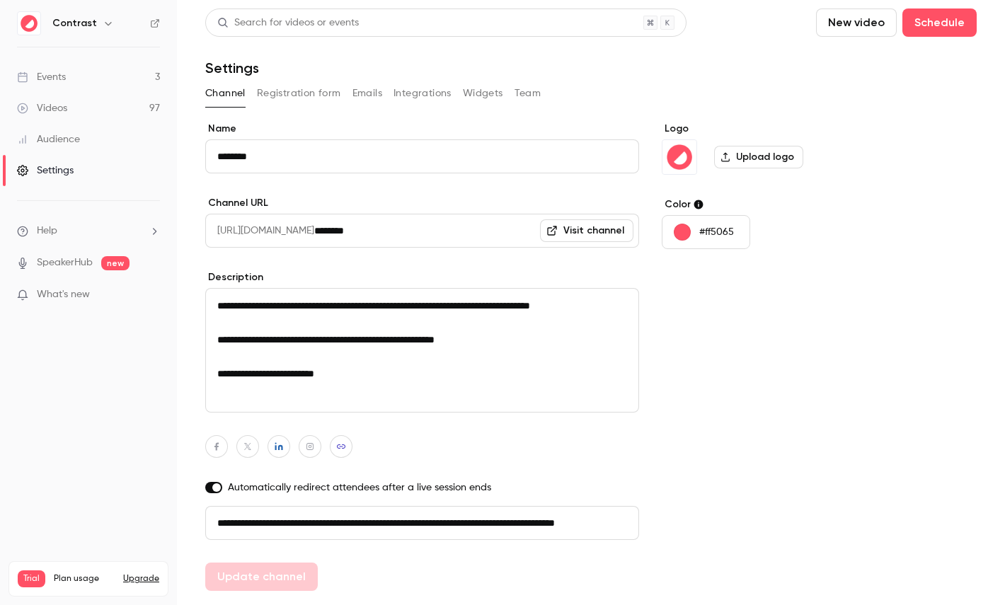
scroll to position [0, 80]
drag, startPoint x: 267, startPoint y: 517, endPoint x: 517, endPoint y: 517, distance: 249.8
click at [517, 517] on input "**********" at bounding box center [422, 523] width 434 height 34
click at [318, 91] on button "Registration form" at bounding box center [299, 93] width 84 height 23
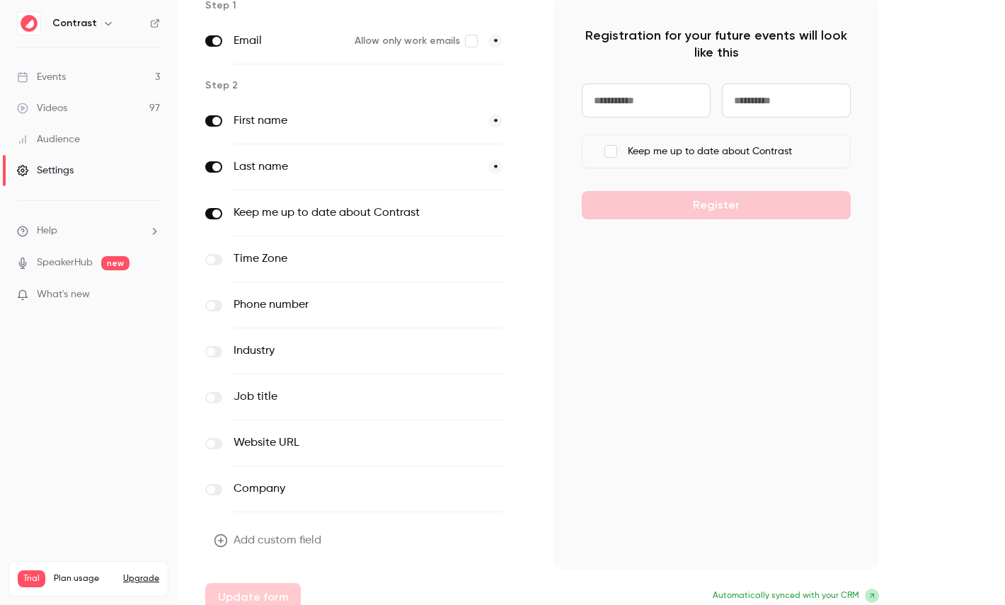
scroll to position [138, 0]
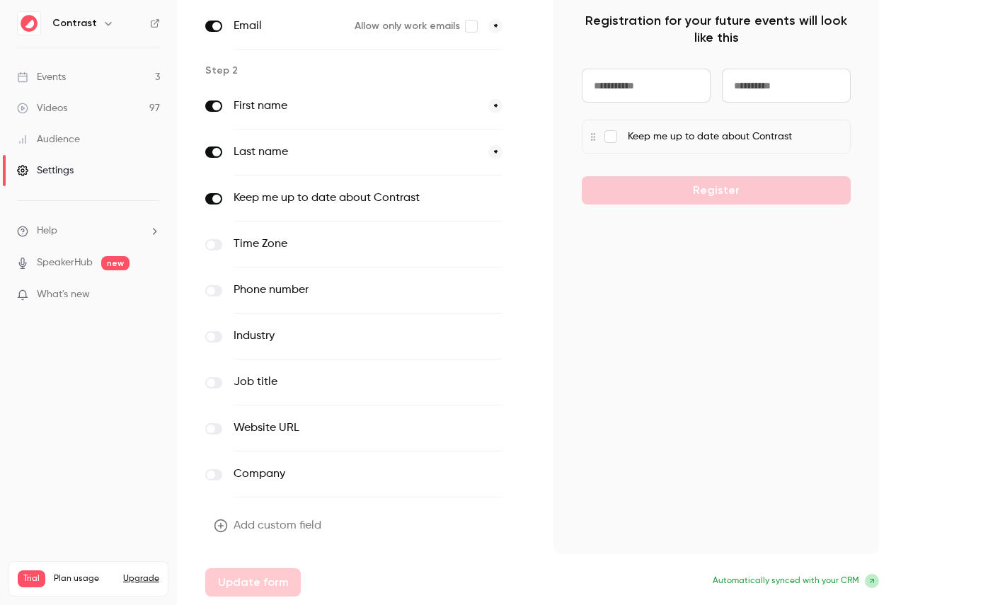
click at [280, 522] on button "Add custom field" at bounding box center [268, 526] width 127 height 28
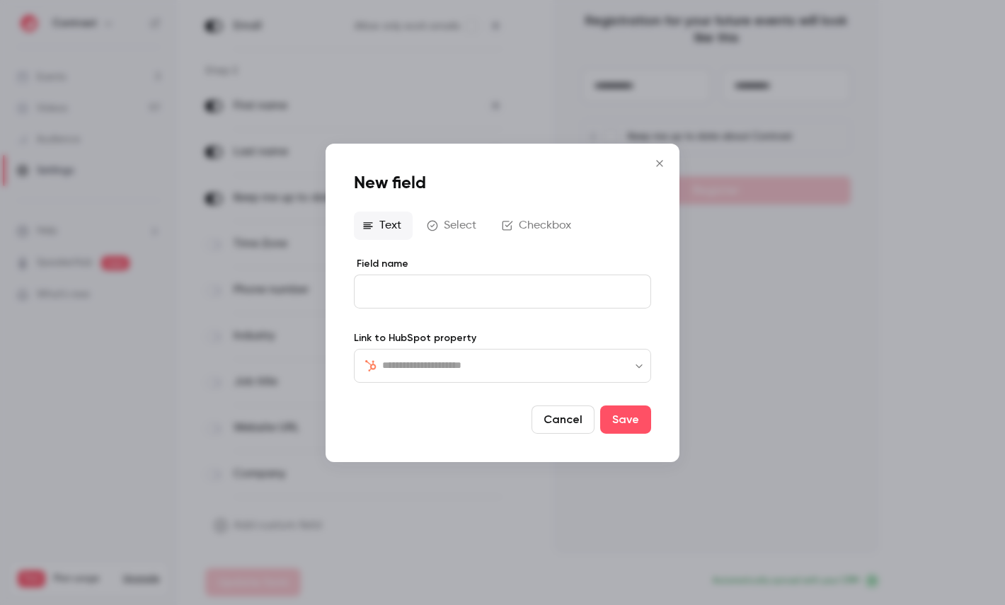
click at [415, 371] on input "text" at bounding box center [511, 365] width 258 height 17
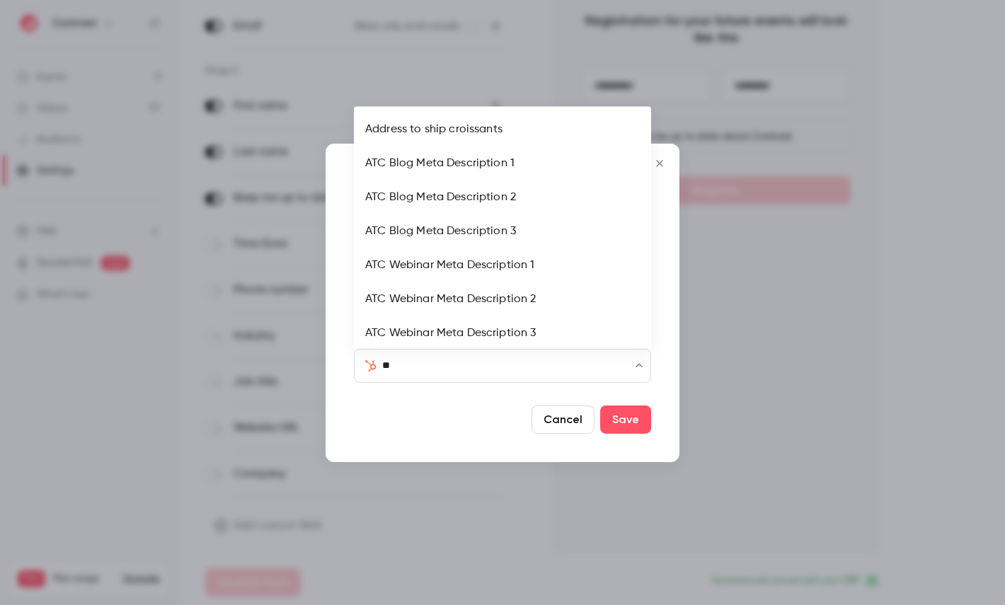
type input "***"
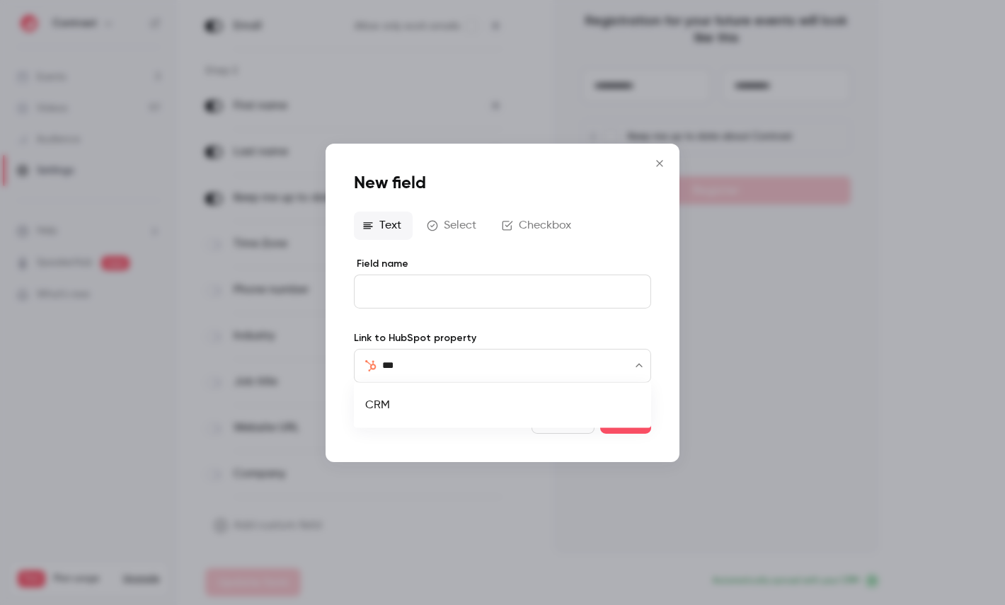
click at [403, 399] on li "CRM" at bounding box center [502, 405] width 297 height 34
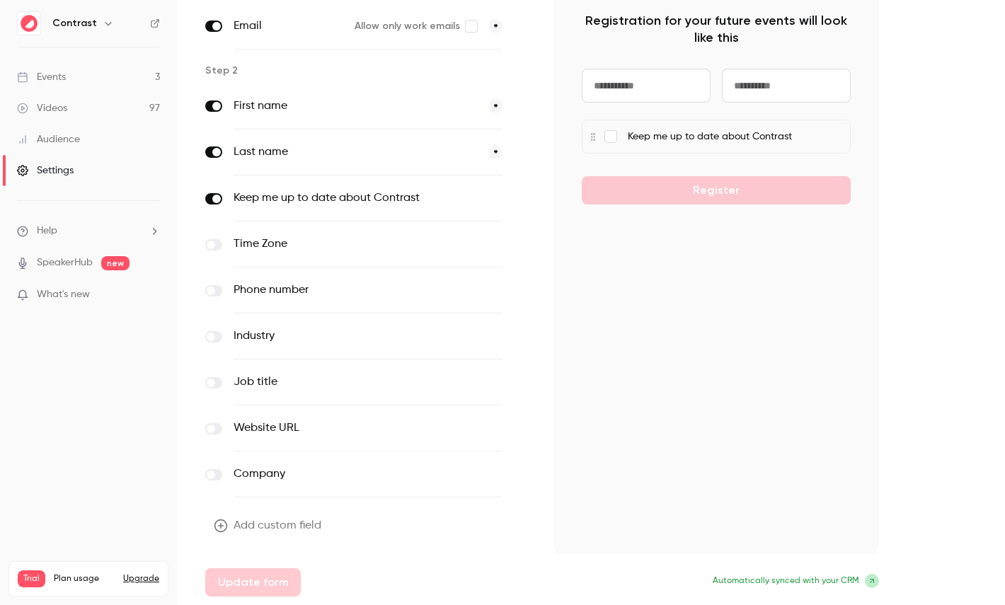
scroll to position [0, 0]
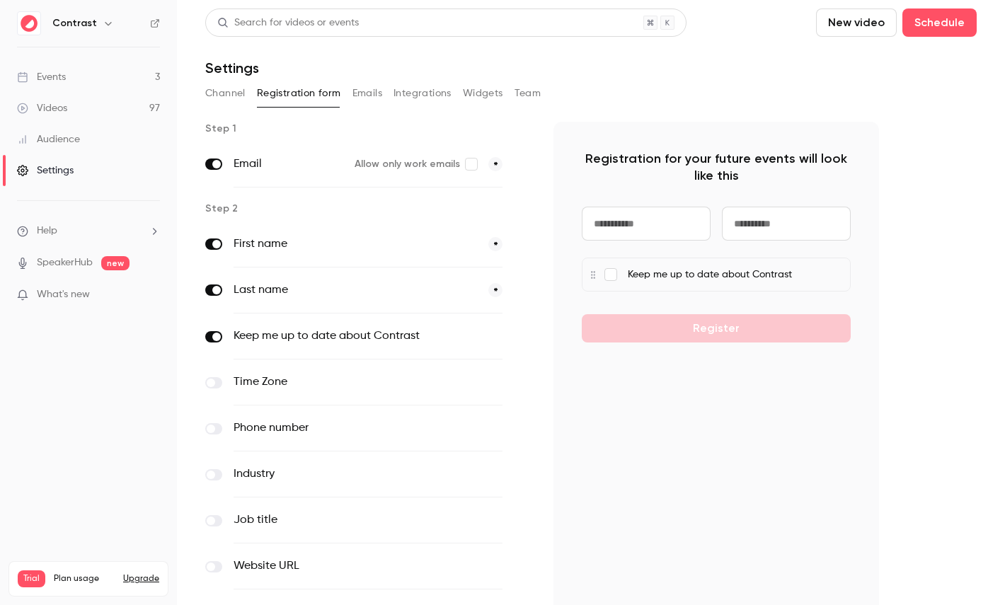
click at [367, 96] on button "Emails" at bounding box center [367, 93] width 30 height 23
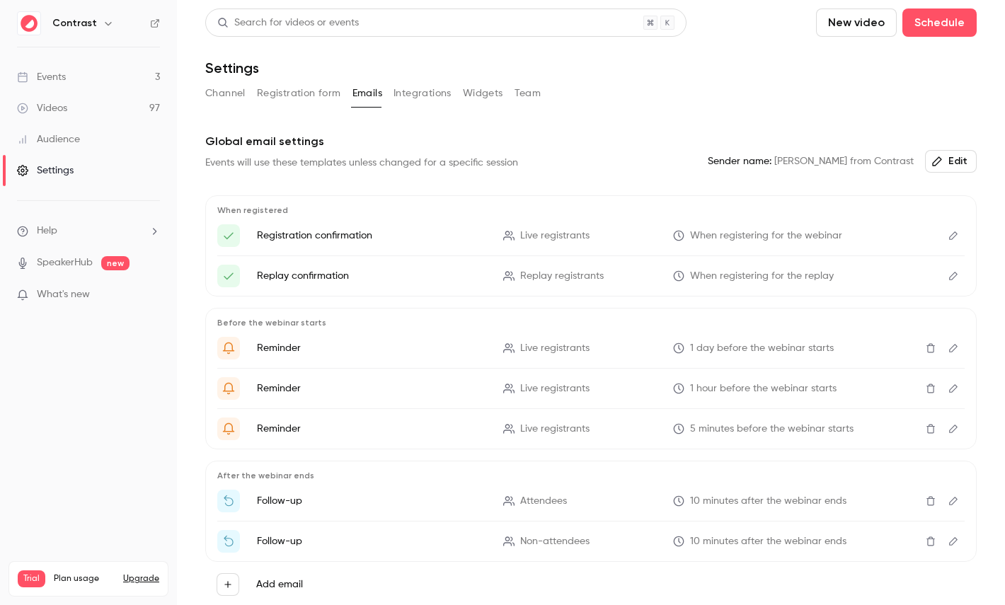
scroll to position [62, 0]
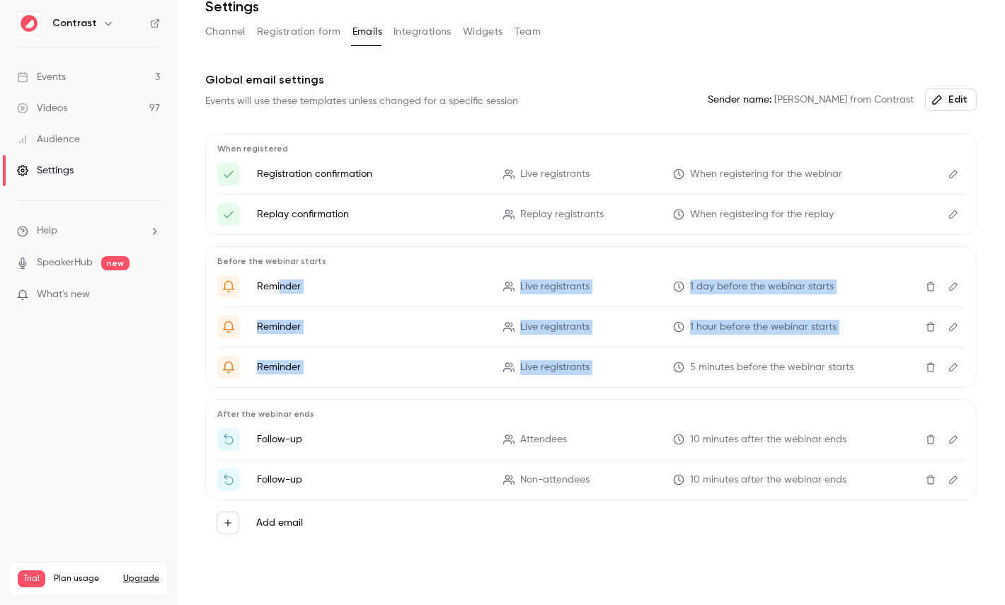
drag, startPoint x: 280, startPoint y: 291, endPoint x: 742, endPoint y: 357, distance: 466.8
click at [742, 357] on ul "Reminder Live registrants 1 day before the webinar starts Reminder Live registr…" at bounding box center [590, 326] width 747 height 103
click at [961, 283] on button "Edit" at bounding box center [953, 286] width 23 height 23
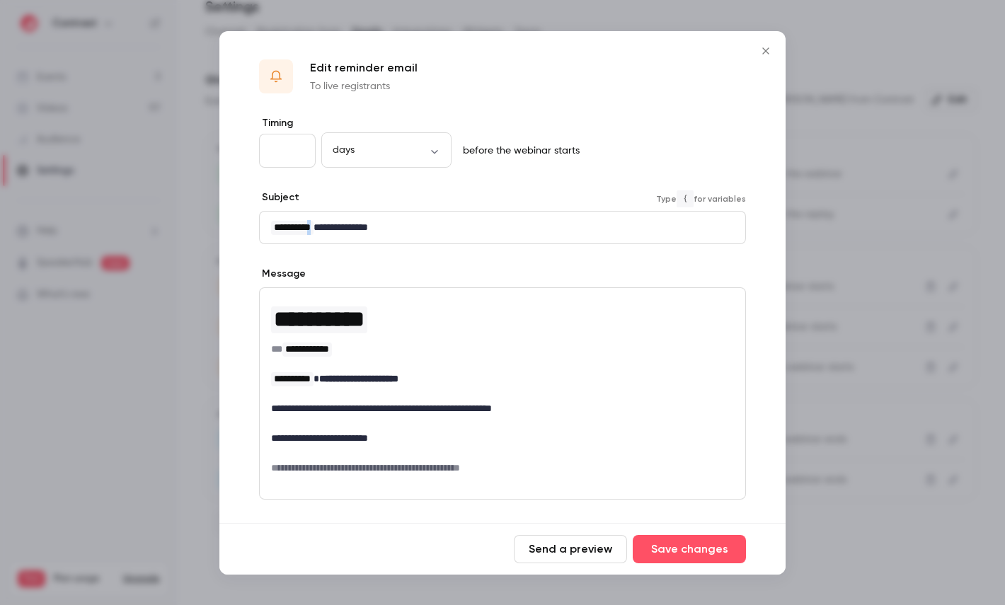
drag, startPoint x: 324, startPoint y: 228, endPoint x: 485, endPoint y: 228, distance: 161.3
click at [485, 228] on p "**********" at bounding box center [502, 227] width 463 height 15
click at [812, 230] on div at bounding box center [502, 302] width 1005 height 605
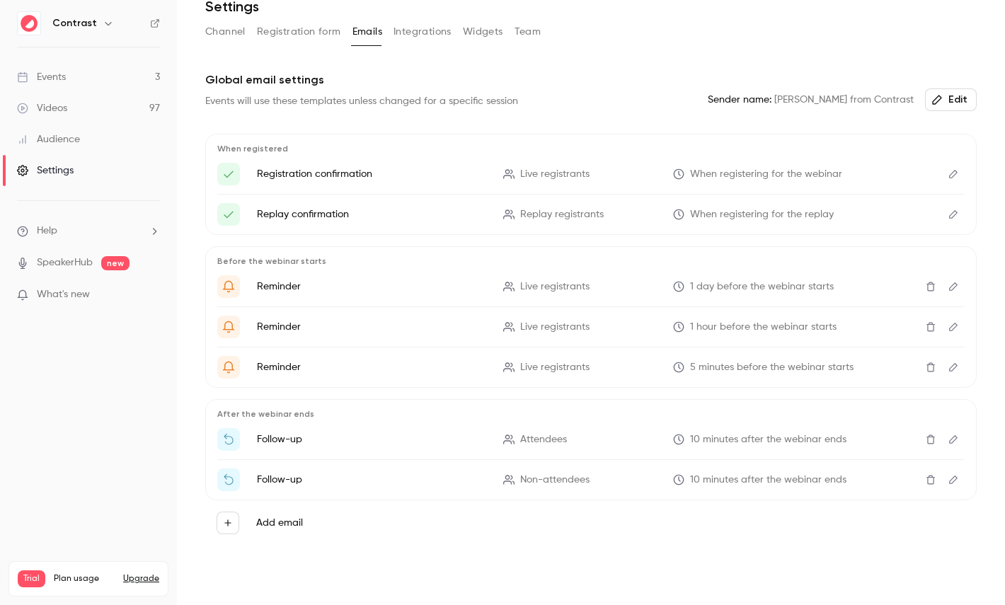
click at [955, 181] on button "Edit" at bounding box center [953, 174] width 23 height 23
click at [413, 25] on button "Integrations" at bounding box center [422, 32] width 58 height 23
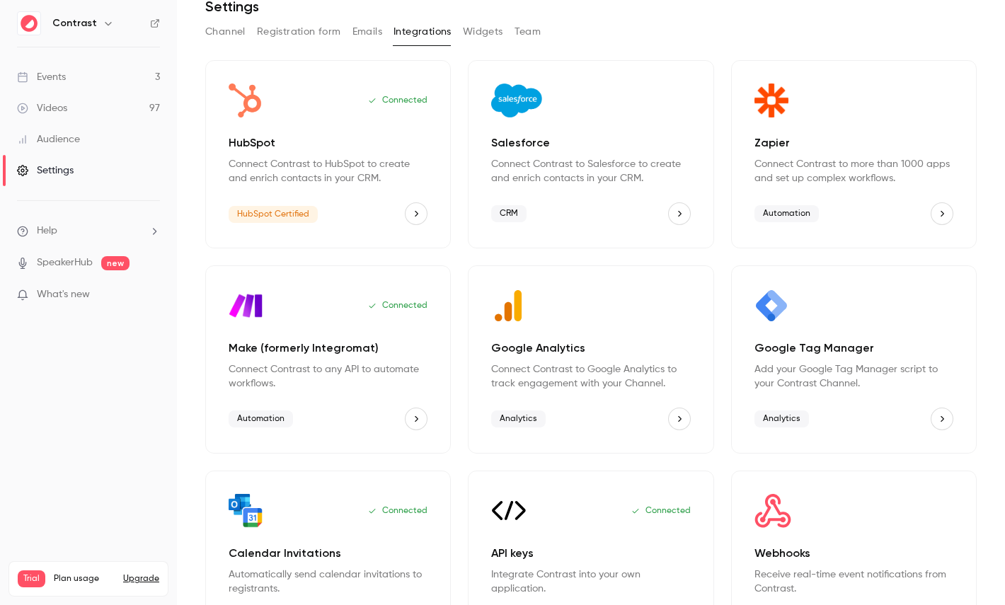
click at [535, 34] on button "Team" at bounding box center [527, 32] width 27 height 23
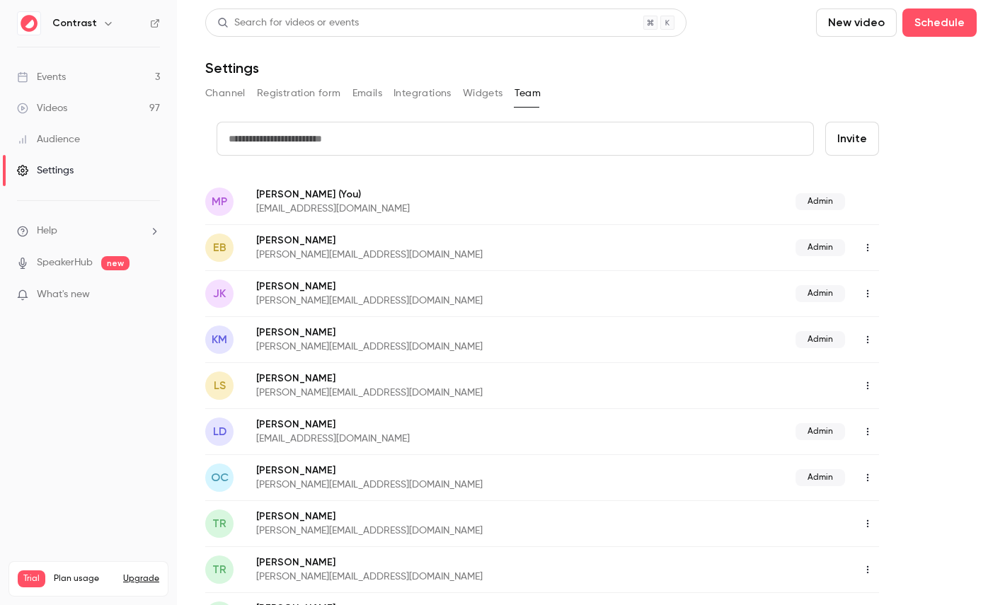
click at [74, 135] on div "Audience" at bounding box center [48, 139] width 63 height 14
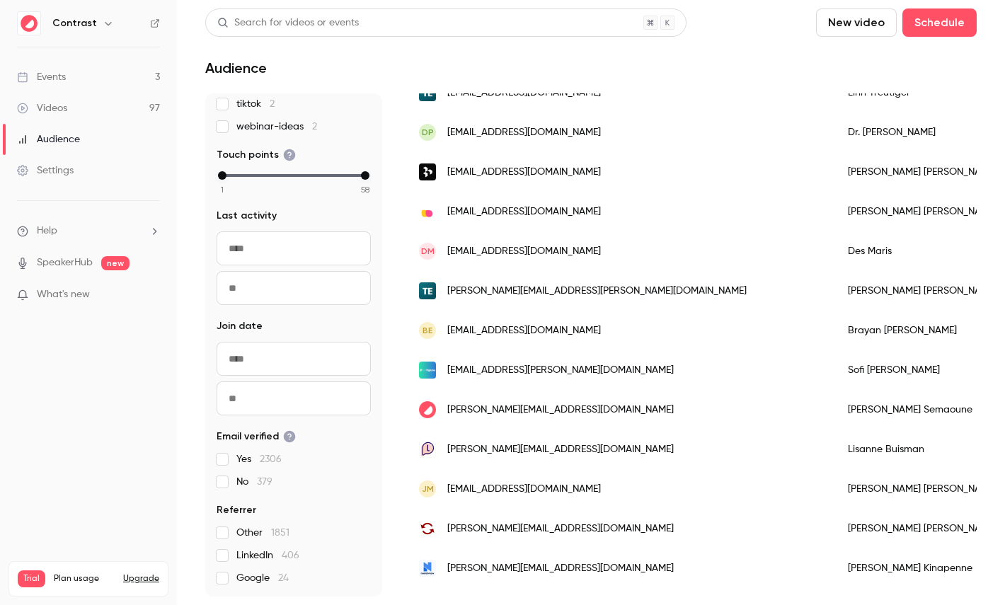
scroll to position [379, 0]
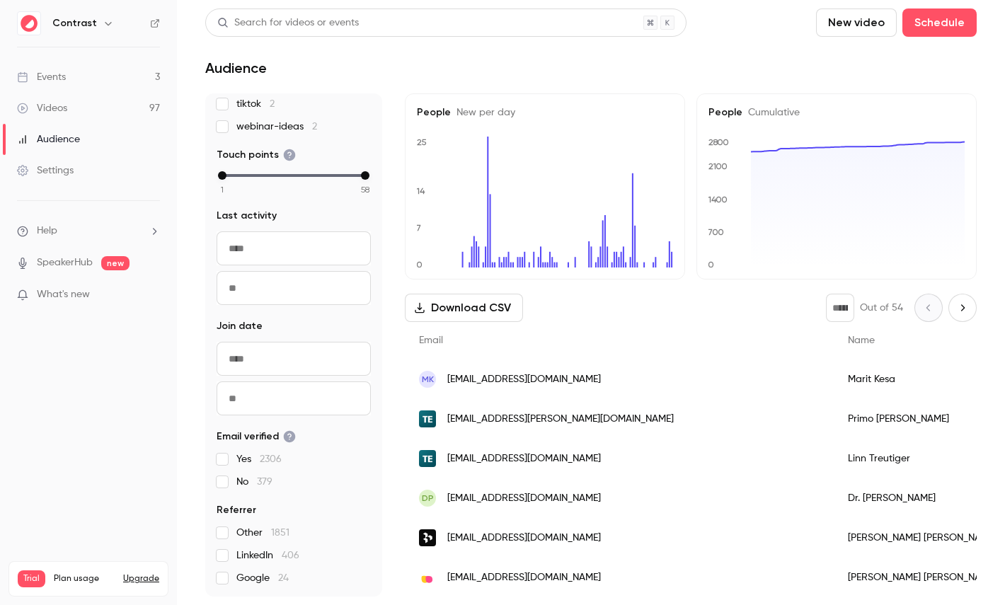
click at [93, 110] on link "Videos 97" at bounding box center [88, 108] width 177 height 31
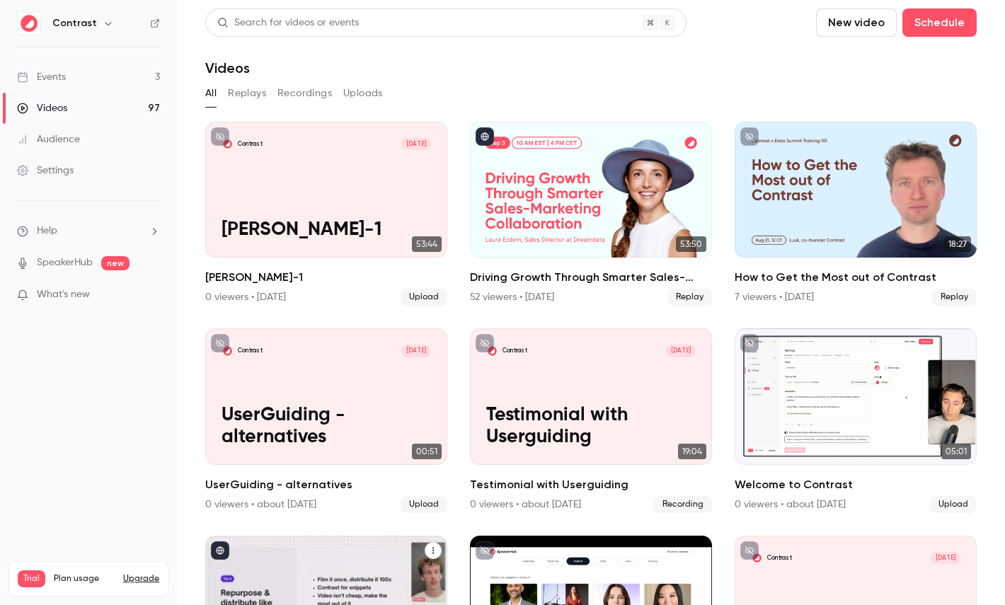
click at [325, 572] on div "5 tips for making epic social video content in B2B marketing" at bounding box center [326, 604] width 242 height 136
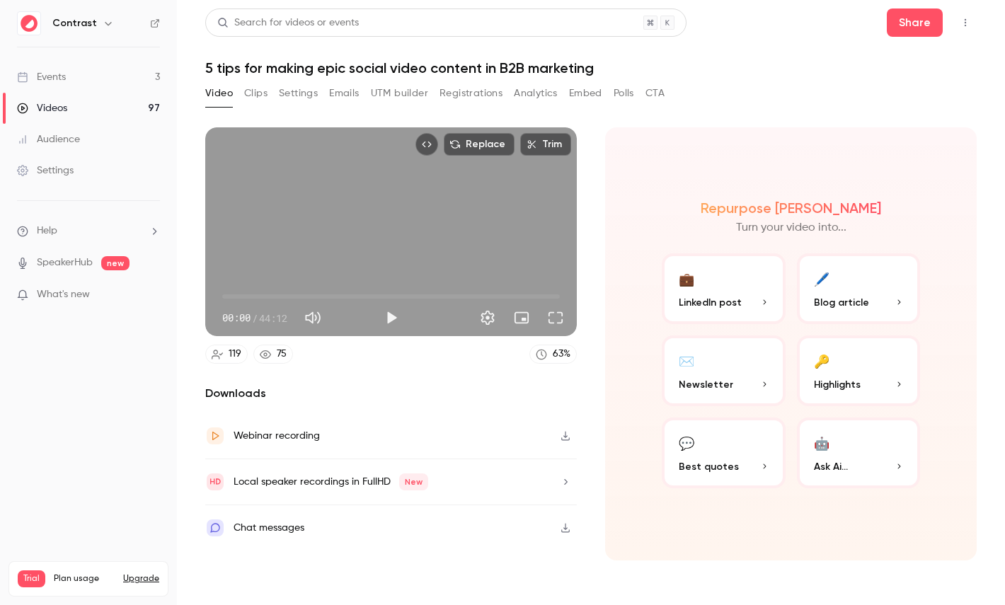
click at [463, 89] on button "Registrations" at bounding box center [470, 93] width 63 height 23
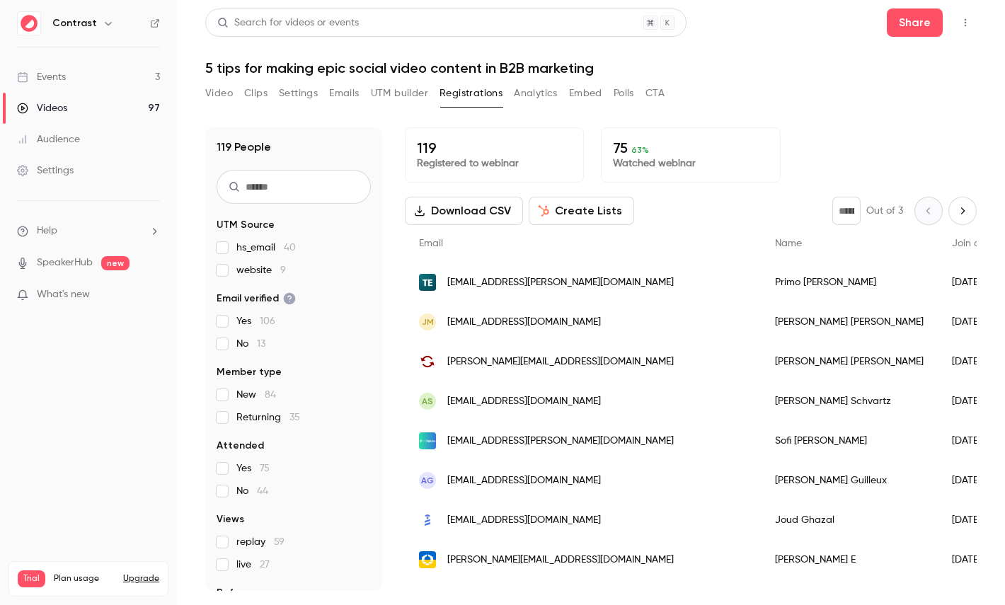
scroll to position [66, 0]
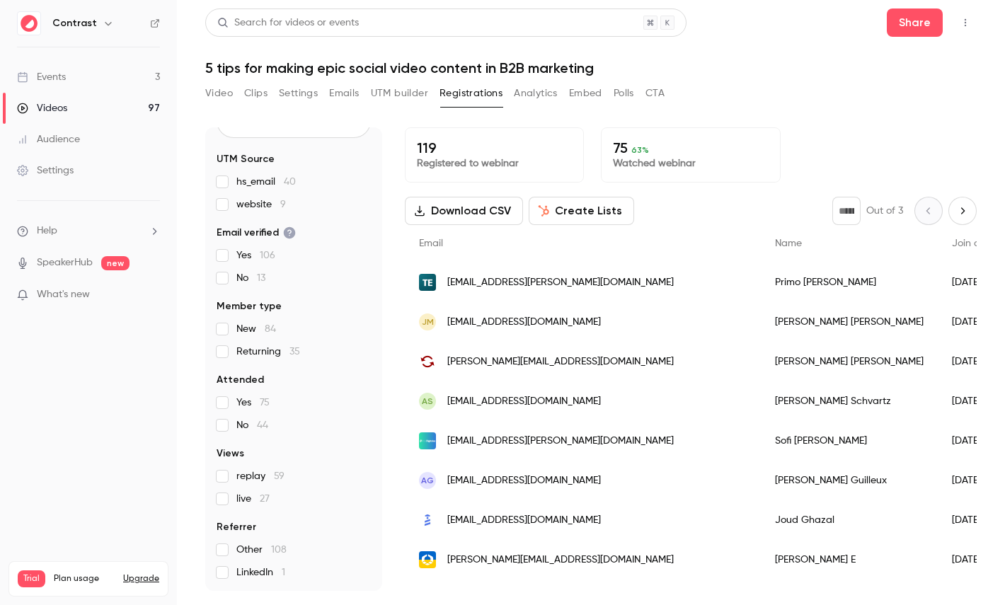
click at [564, 207] on button "Create Lists" at bounding box center [581, 211] width 105 height 28
click at [538, 86] on button "Analytics" at bounding box center [536, 93] width 44 height 23
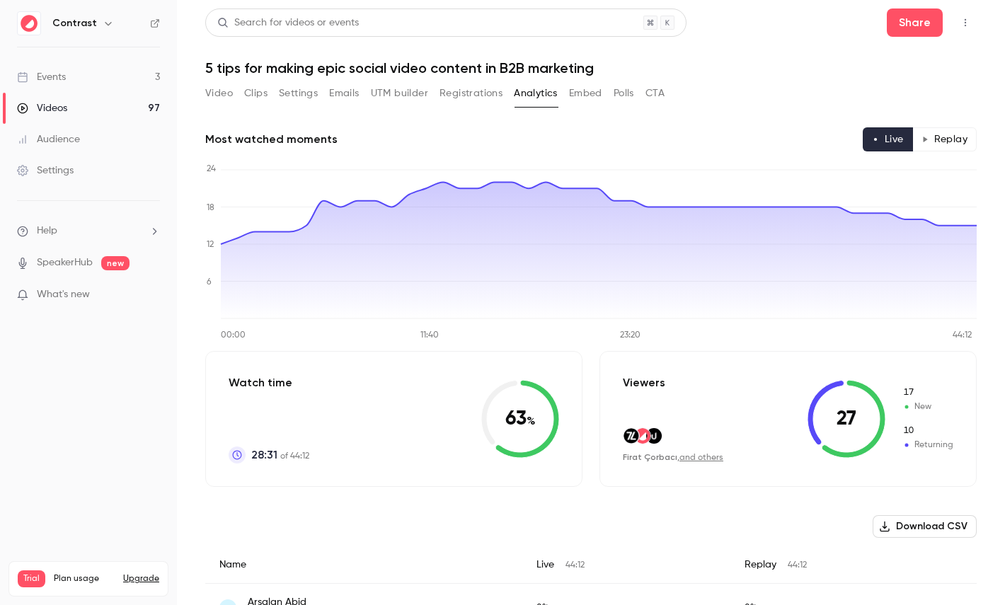
click at [949, 135] on button "Replay" at bounding box center [944, 139] width 64 height 24
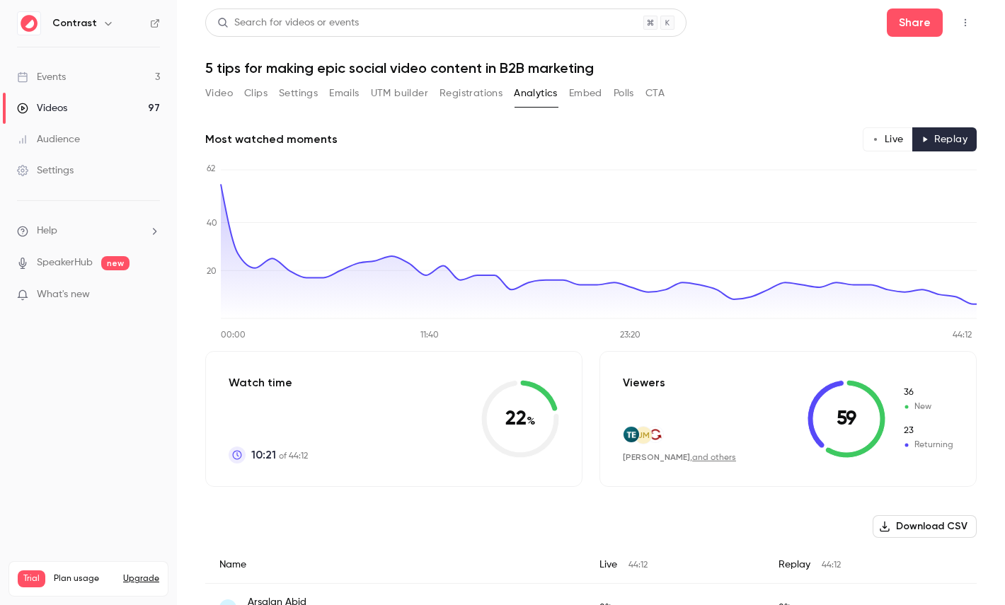
click at [616, 88] on button "Polls" at bounding box center [624, 93] width 21 height 23
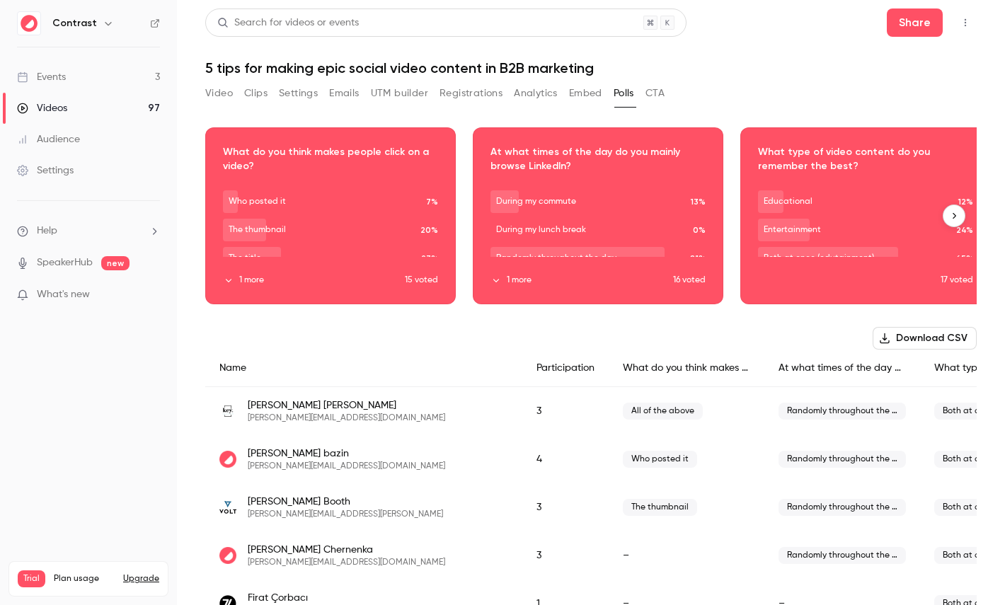
click at [398, 263] on div "Download image" at bounding box center [330, 215] width 249 height 175
click at [652, 92] on button "CTA" at bounding box center [654, 93] width 19 height 23
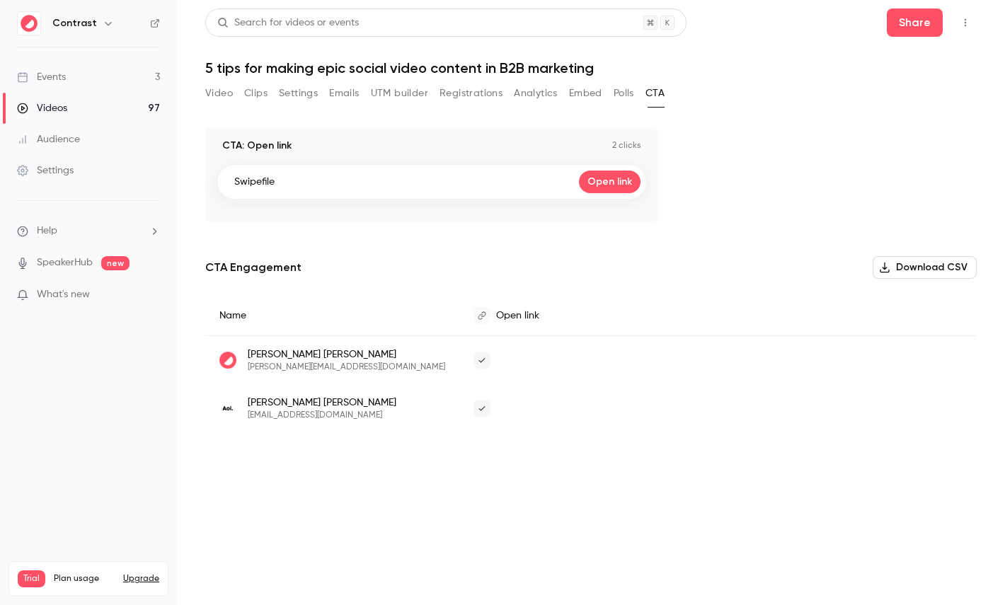
click at [415, 99] on button "UTM builder" at bounding box center [399, 93] width 57 height 23
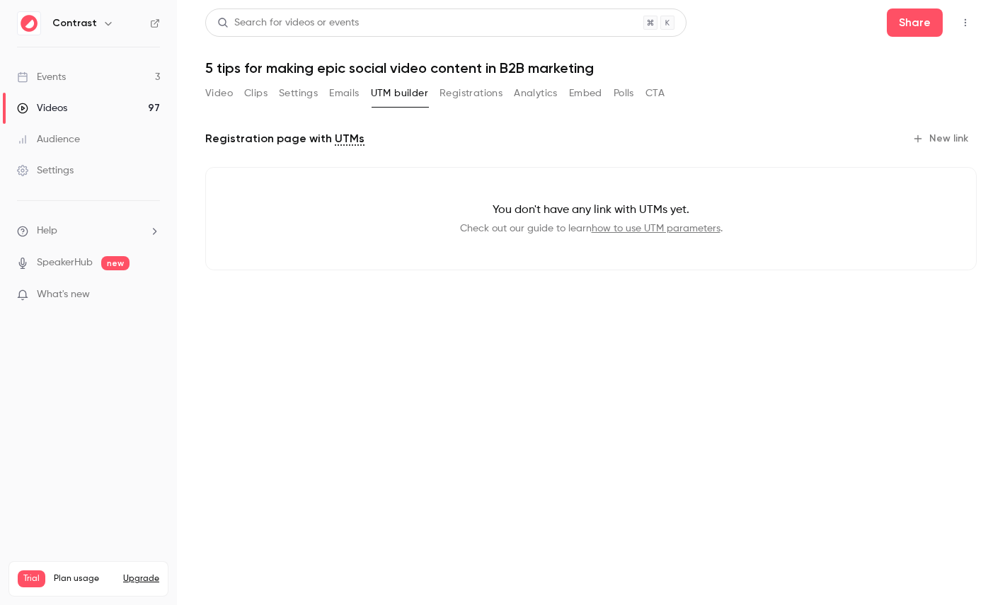
click at [942, 134] on button "New link" at bounding box center [941, 138] width 70 height 23
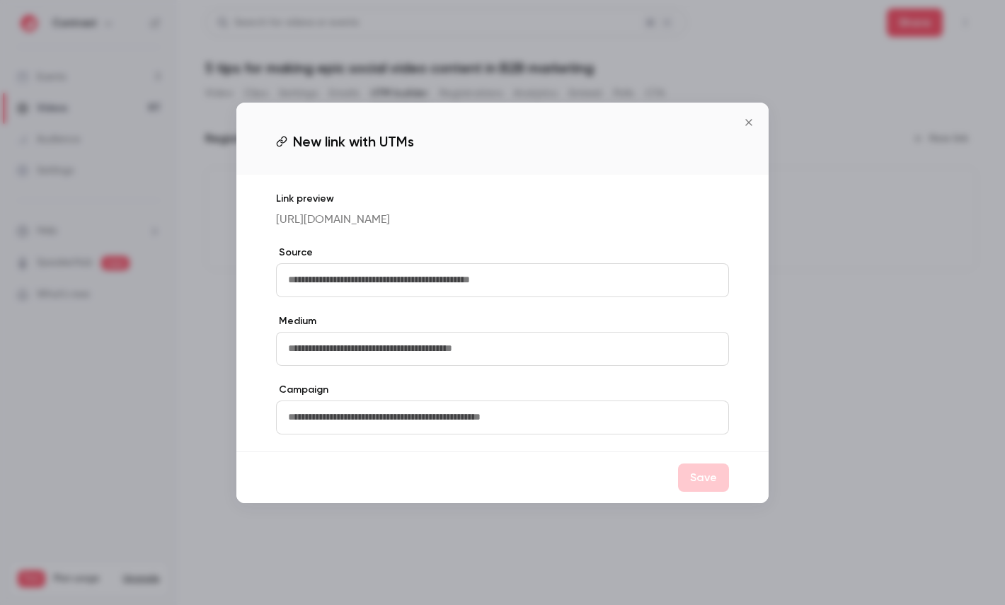
click at [378, 253] on label "Source" at bounding box center [502, 253] width 453 height 14
click at [378, 314] on label "Medium" at bounding box center [502, 321] width 453 height 14
click at [377, 425] on input "text" at bounding box center [502, 418] width 453 height 34
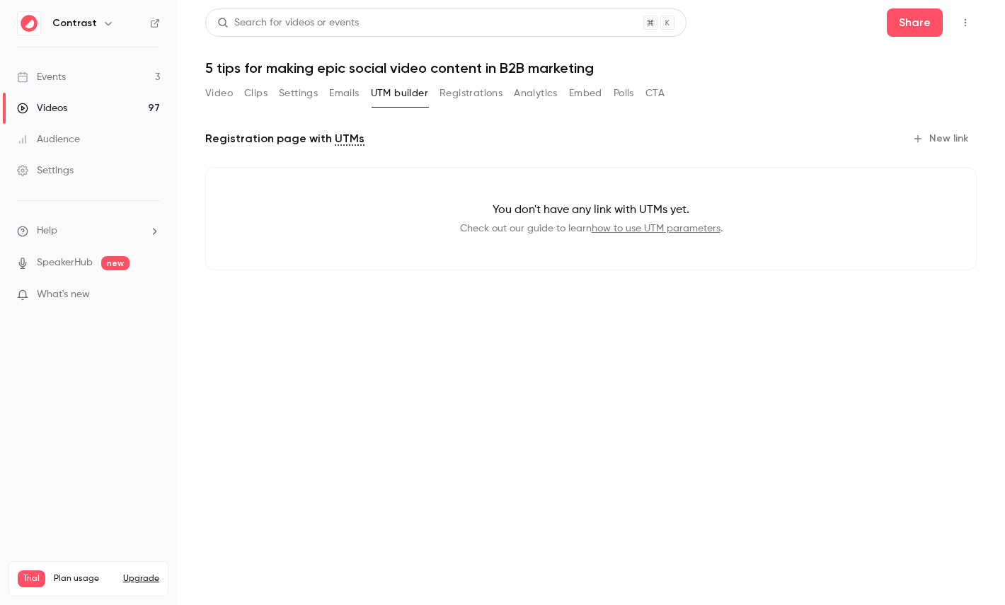
click at [476, 86] on button "Registrations" at bounding box center [470, 93] width 63 height 23
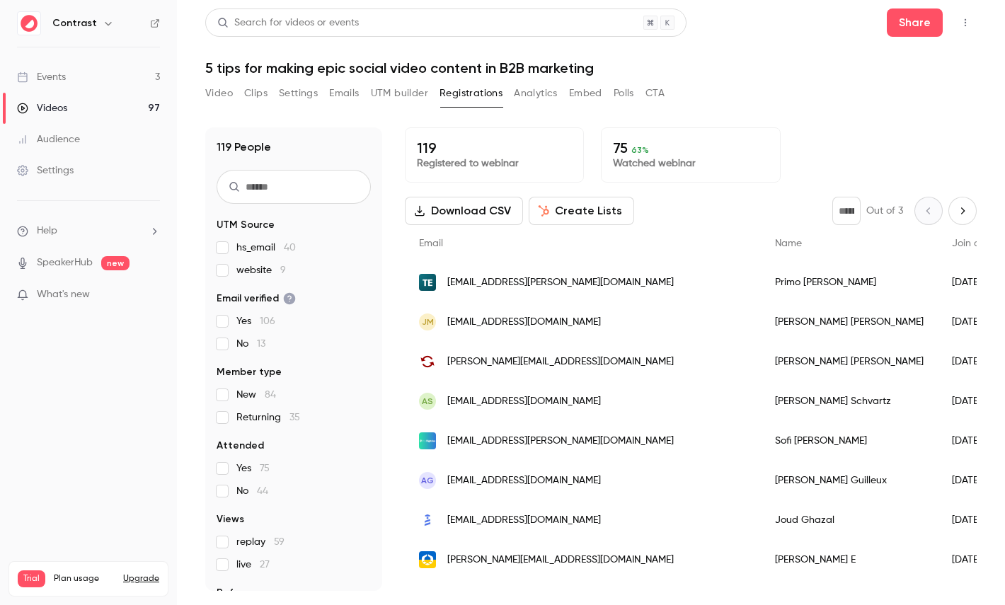
scroll to position [66, 0]
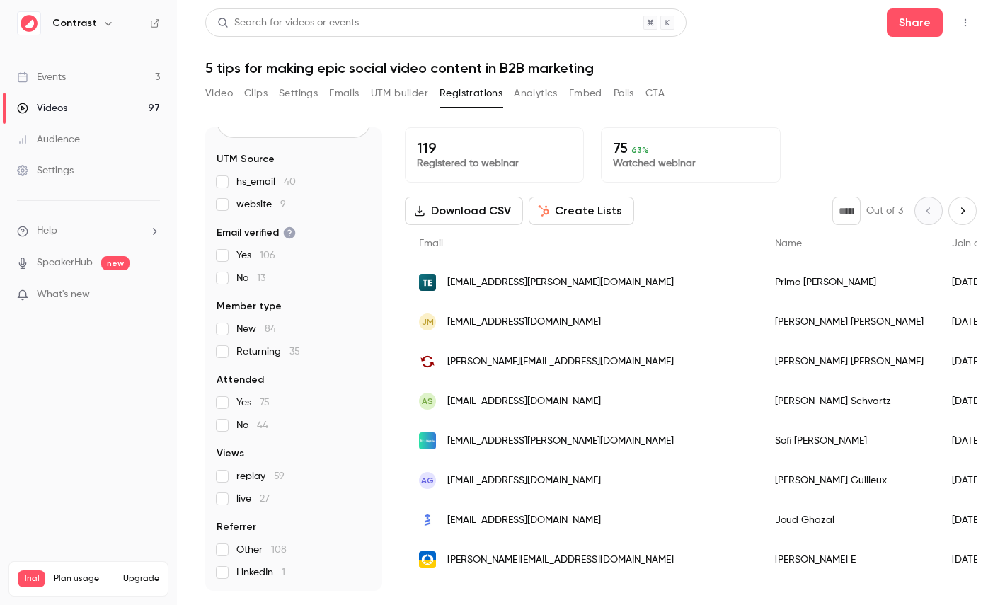
click at [229, 528] on span "Referrer" at bounding box center [237, 527] width 40 height 14
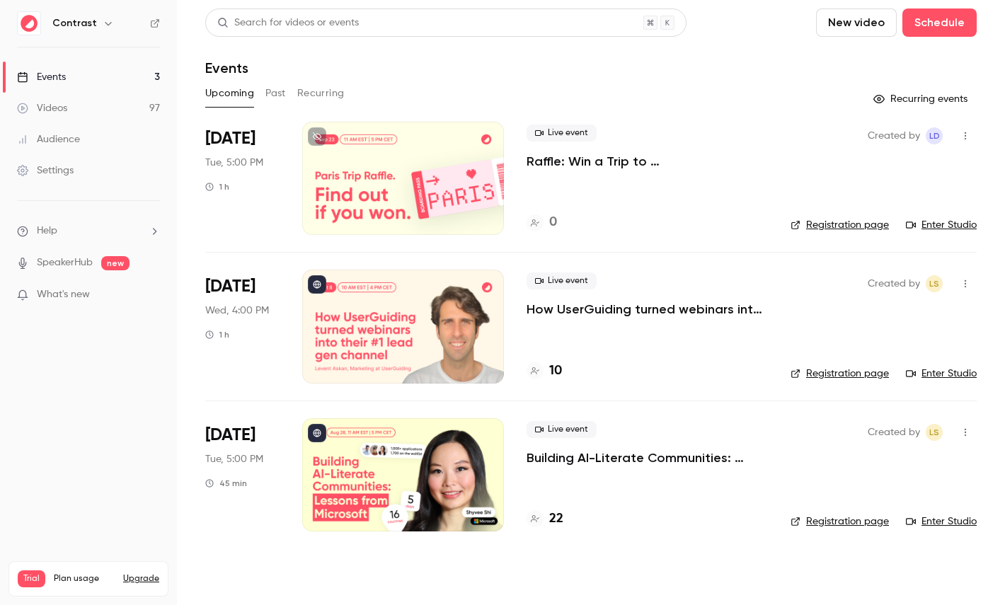
click at [142, 573] on button "Upgrade" at bounding box center [141, 578] width 36 height 11
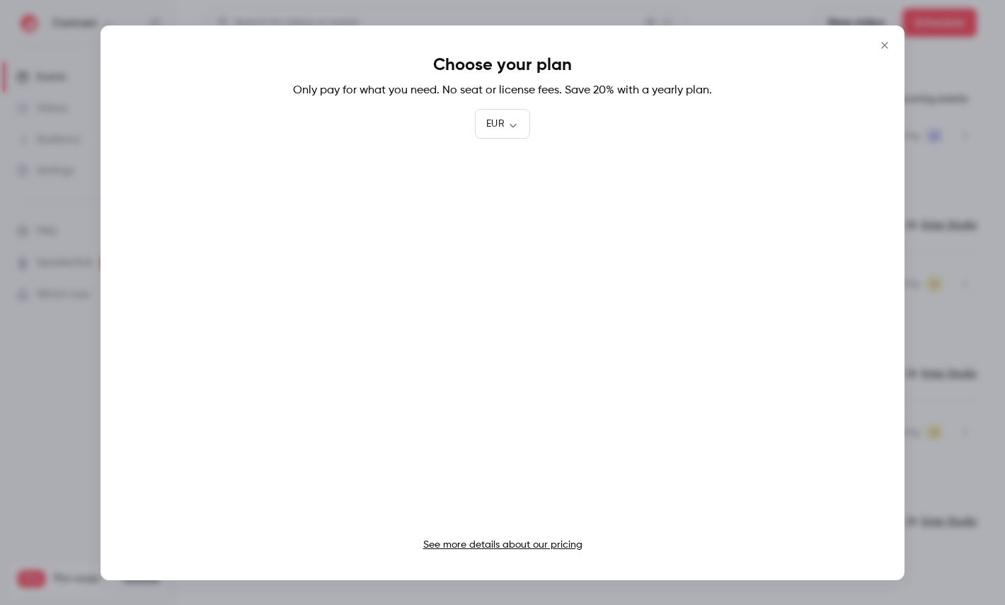
click at [120, 22] on div at bounding box center [502, 302] width 1005 height 605
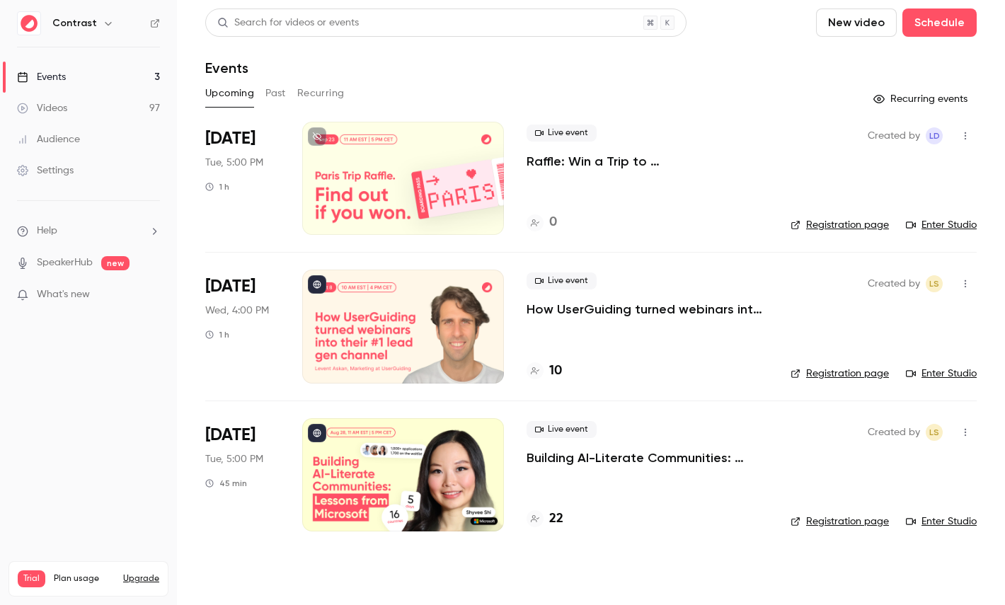
click at [103, 27] on icon "button" at bounding box center [108, 23] width 11 height 11
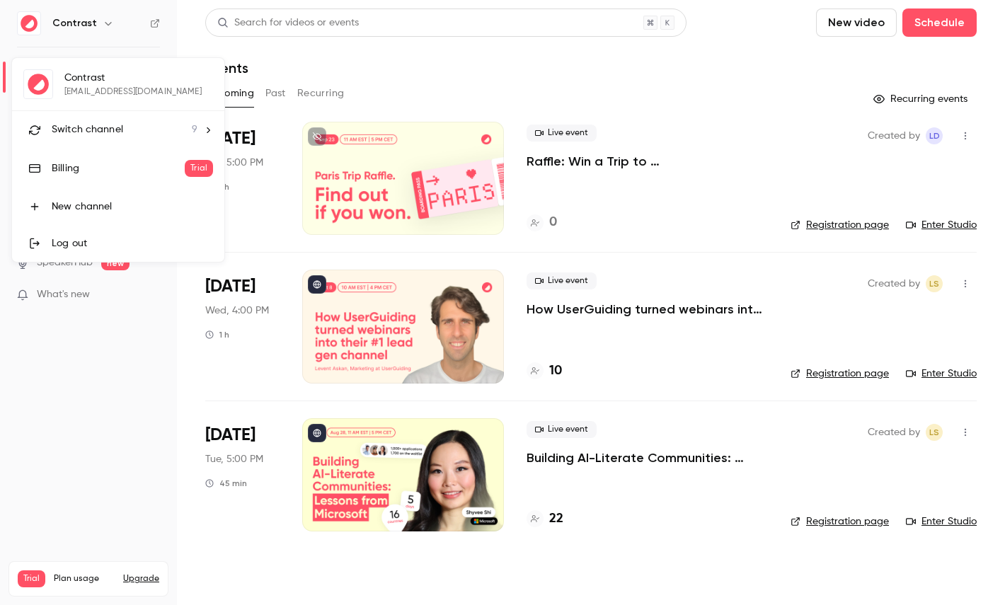
click at [103, 108] on div "Contrast maxim@getcontrast.io Switch channel 9 Billing Trial New channel Log out" at bounding box center [118, 160] width 212 height 204
click at [103, 115] on li "Switch channel 9" at bounding box center [118, 130] width 212 height 38
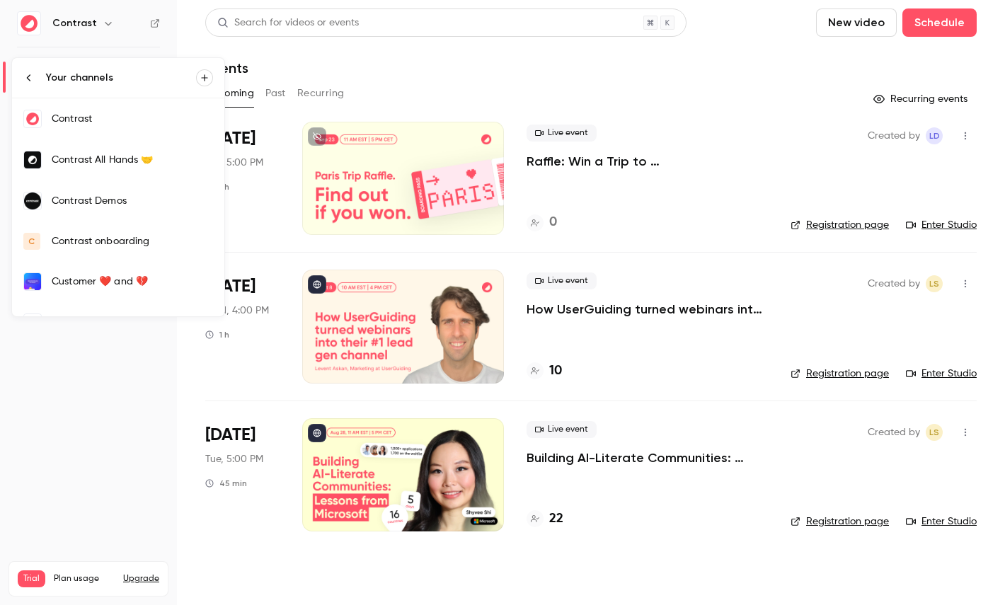
click at [115, 156] on div "Contrast All Hands 🤝" at bounding box center [132, 160] width 161 height 14
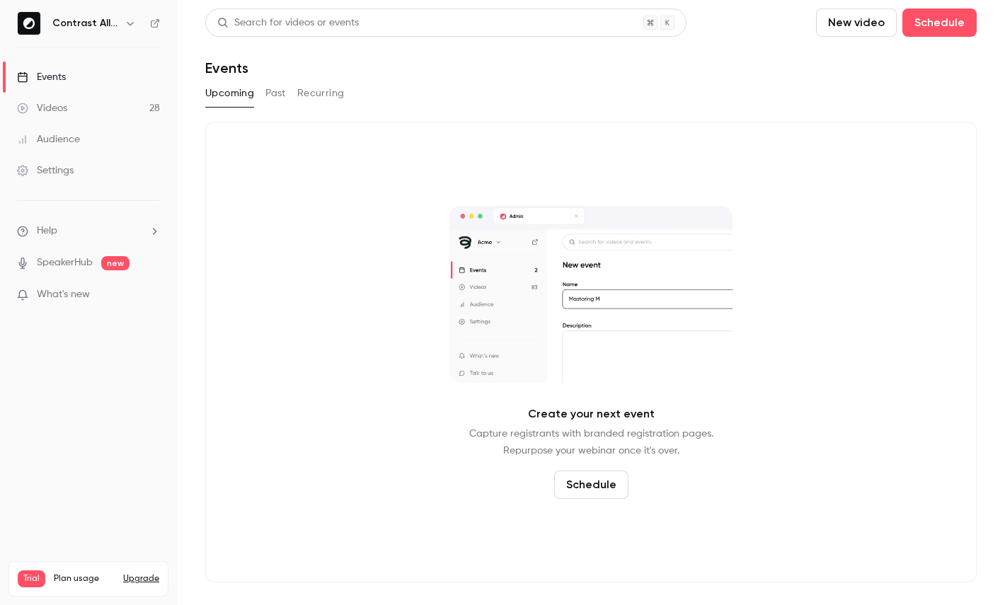
click at [132, 14] on div "Contrast All Hands 🤝" at bounding box center [88, 23] width 143 height 24
click at [132, 19] on icon "button" at bounding box center [130, 23] width 11 height 11
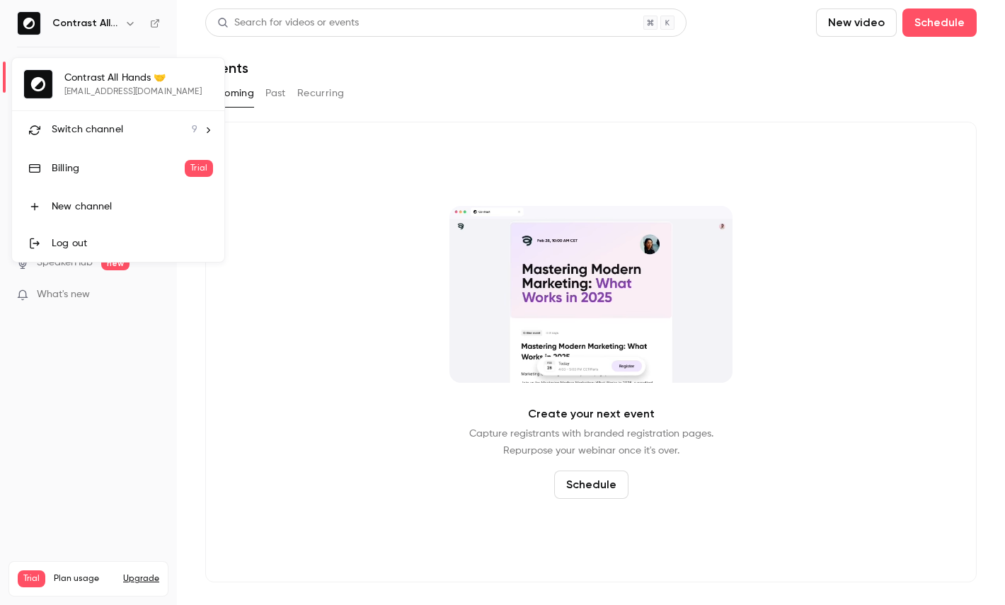
click at [131, 133] on div "Switch channel 9" at bounding box center [125, 129] width 146 height 15
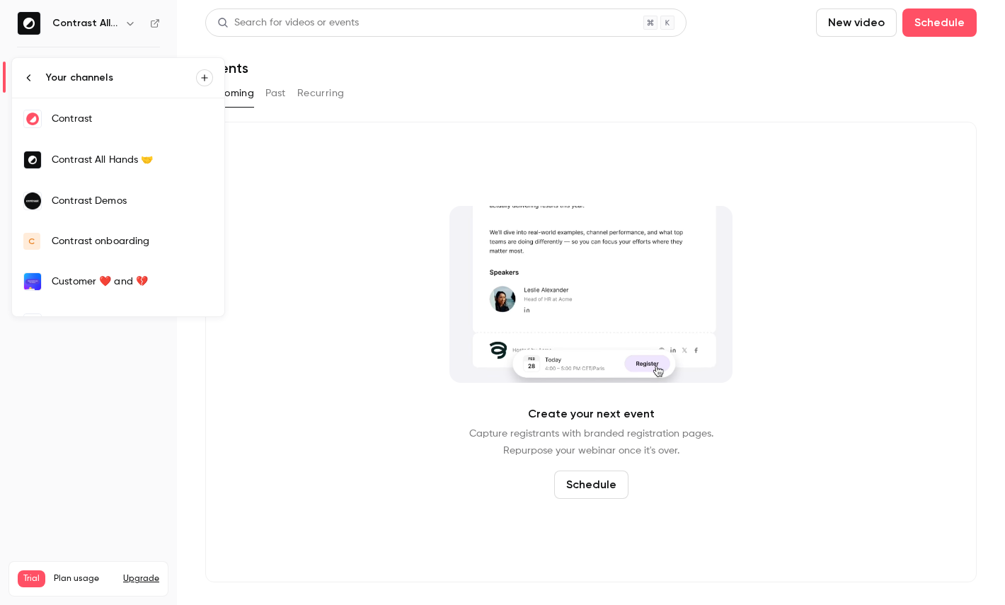
click at [126, 213] on link "Contrast Demos" at bounding box center [118, 200] width 212 height 41
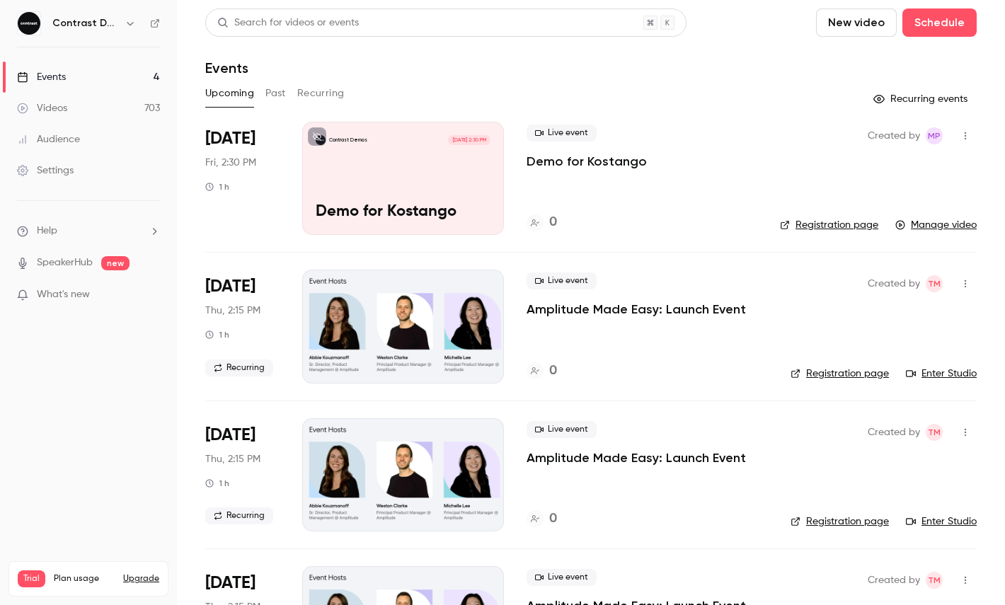
click at [103, 94] on link "Videos 703" at bounding box center [88, 108] width 177 height 31
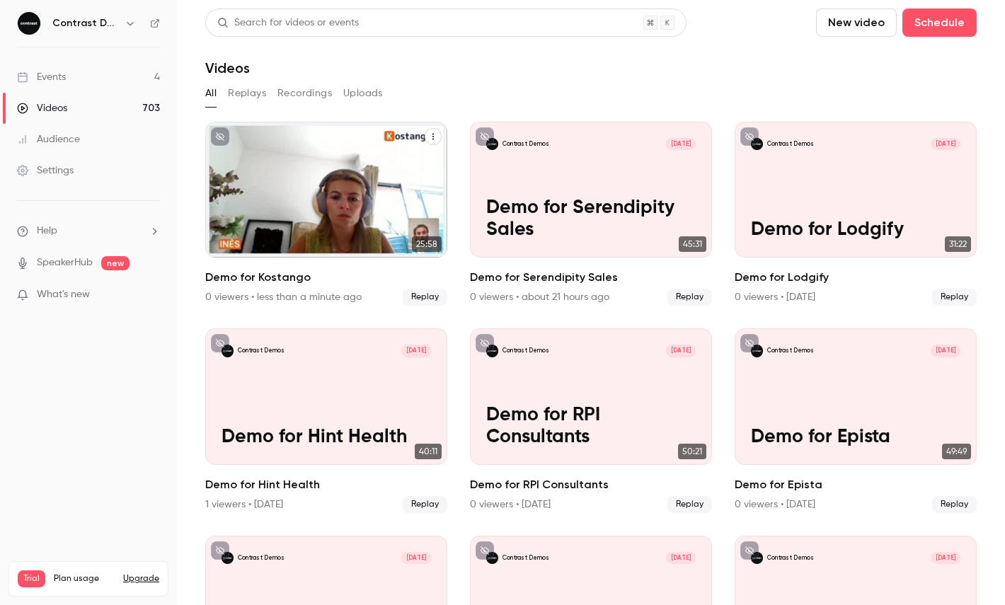
click at [433, 136] on icon "Demo for Kostango" at bounding box center [433, 136] width 8 height 8
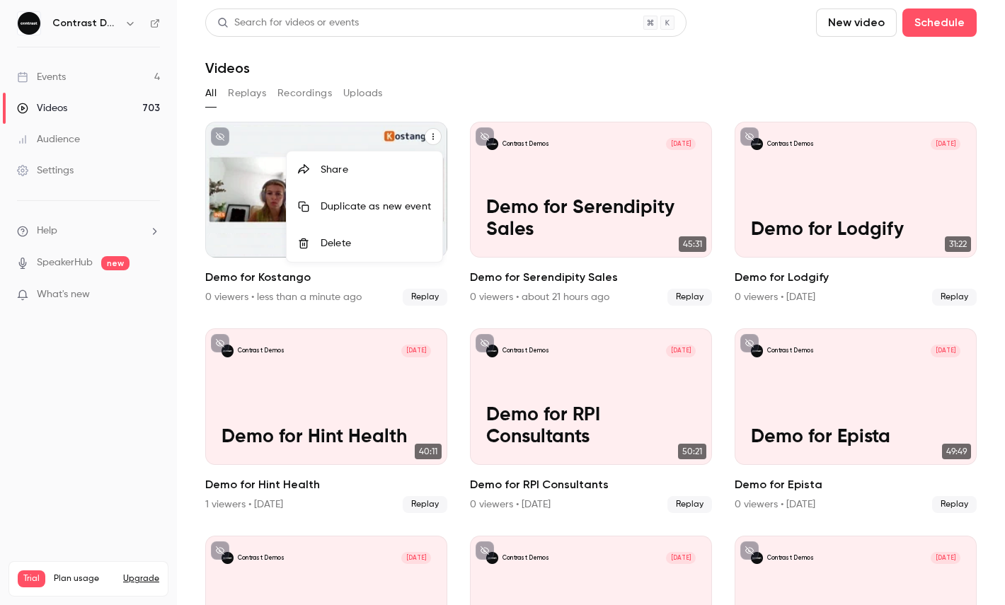
click at [349, 183] on li "Share" at bounding box center [365, 169] width 156 height 37
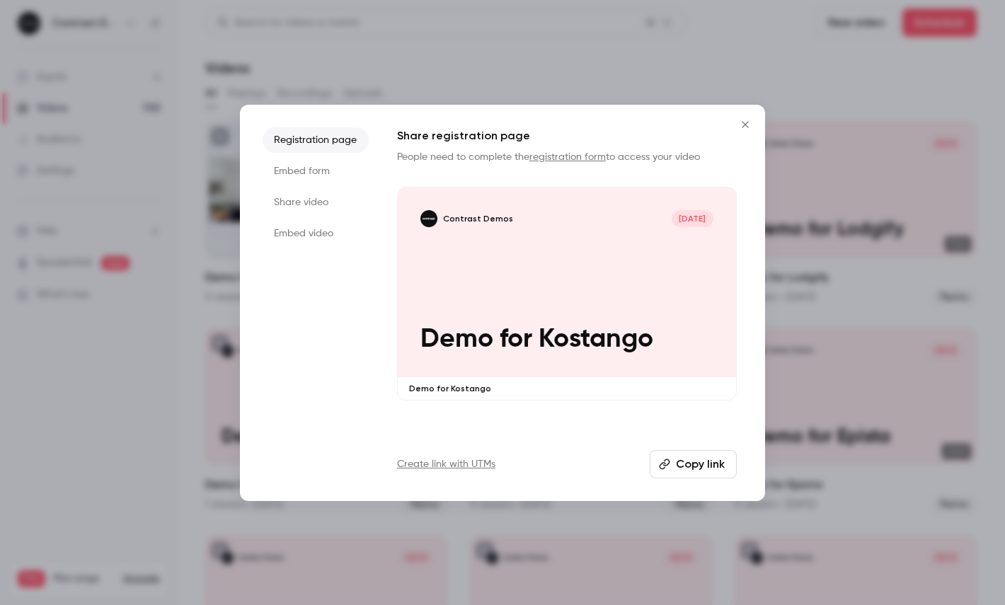
click at [299, 192] on li "Share video" at bounding box center [316, 202] width 106 height 25
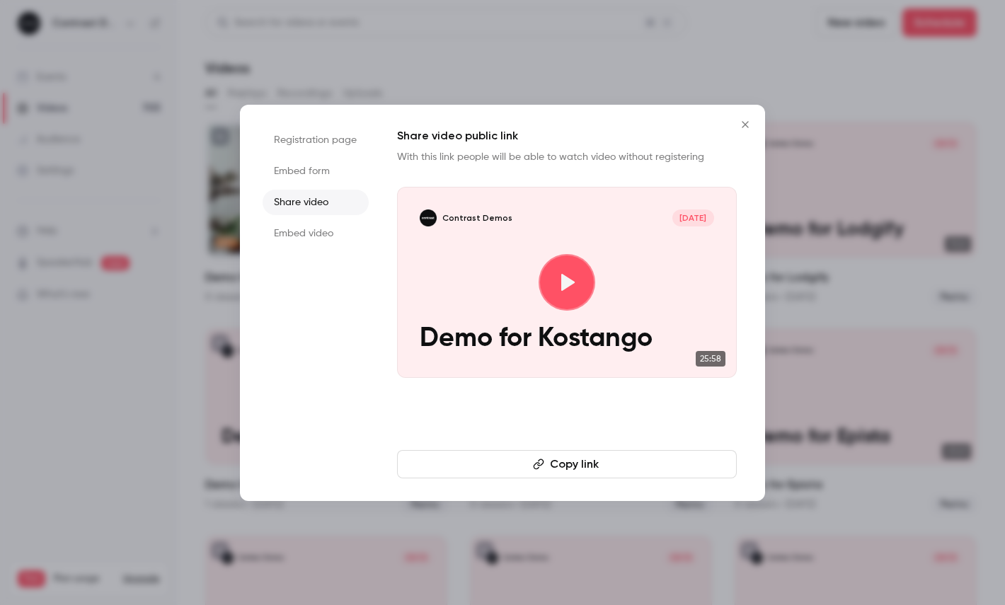
click at [537, 478] on div "Registration page Embed form Share video Embed video Share video public link Wi…" at bounding box center [502, 303] width 525 height 396
click at [565, 463] on button "Copy link" at bounding box center [567, 464] width 340 height 28
